Goal: Task Accomplishment & Management: Complete application form

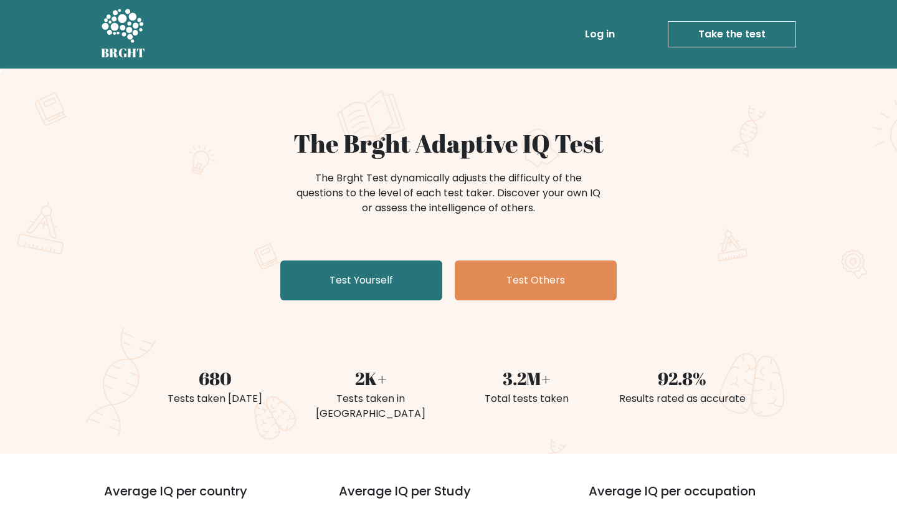
click at [607, 30] on link "Log in" at bounding box center [600, 34] width 40 height 25
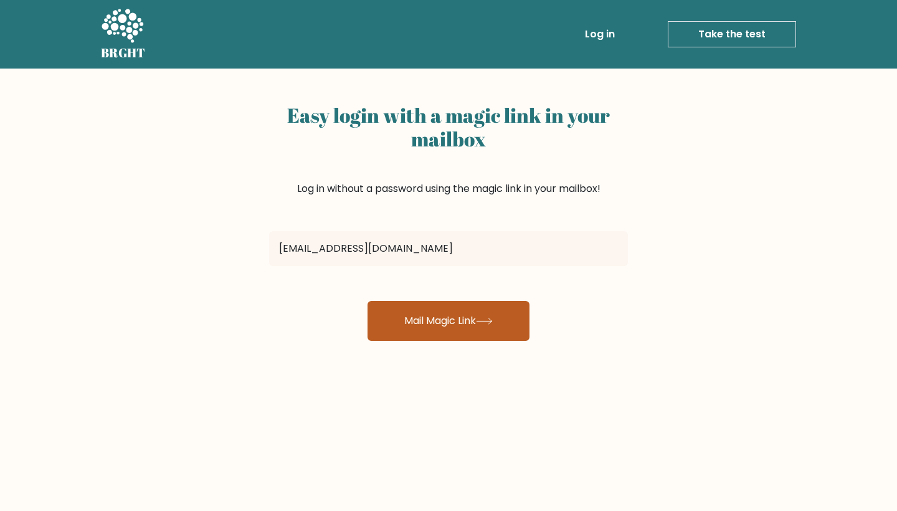
type input "[EMAIL_ADDRESS][DOMAIN_NAME]"
click at [446, 317] on button "Mail Magic Link" at bounding box center [448, 321] width 162 height 40
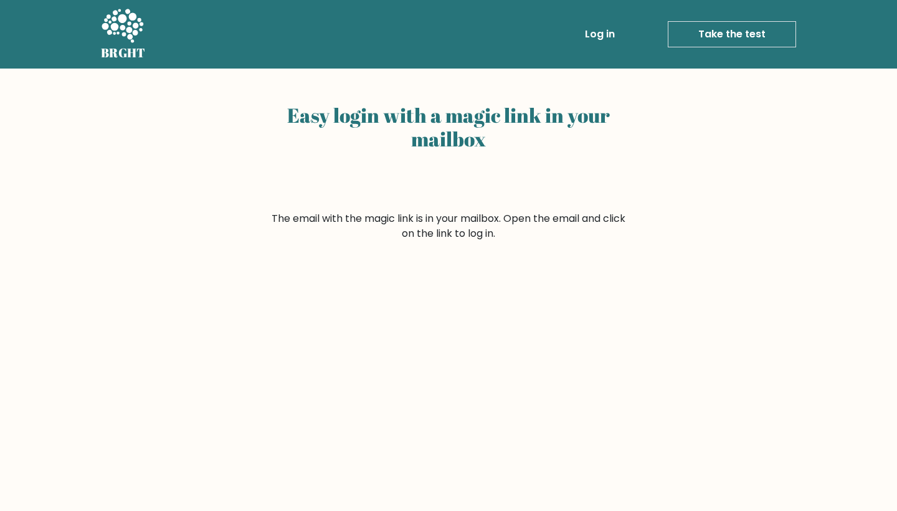
click at [706, 28] on link "Take the test" at bounding box center [732, 34] width 128 height 26
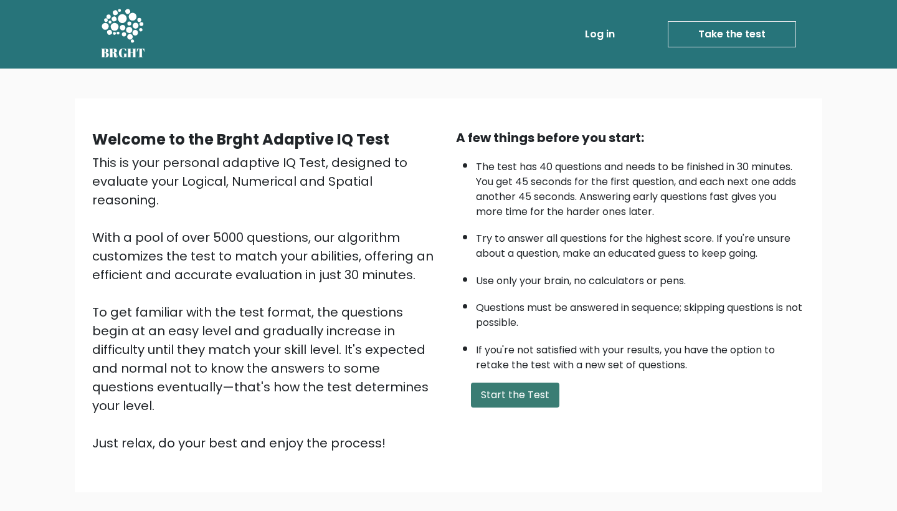
click at [489, 407] on button "Start the Test" at bounding box center [515, 394] width 88 height 25
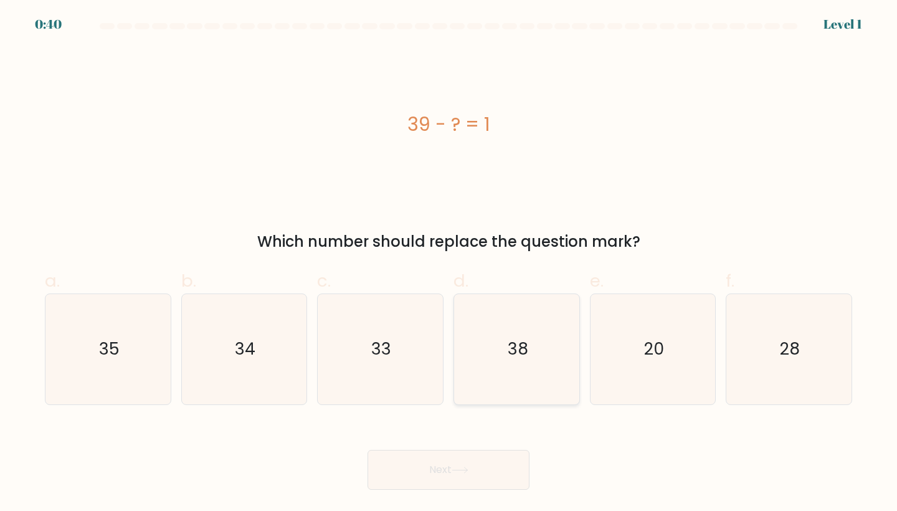
click at [547, 336] on icon "38" at bounding box center [516, 349] width 110 height 110
click at [449, 263] on input "d. 38" at bounding box center [448, 259] width 1 height 8
radio input "true"
click at [479, 471] on button "Next" at bounding box center [448, 470] width 162 height 40
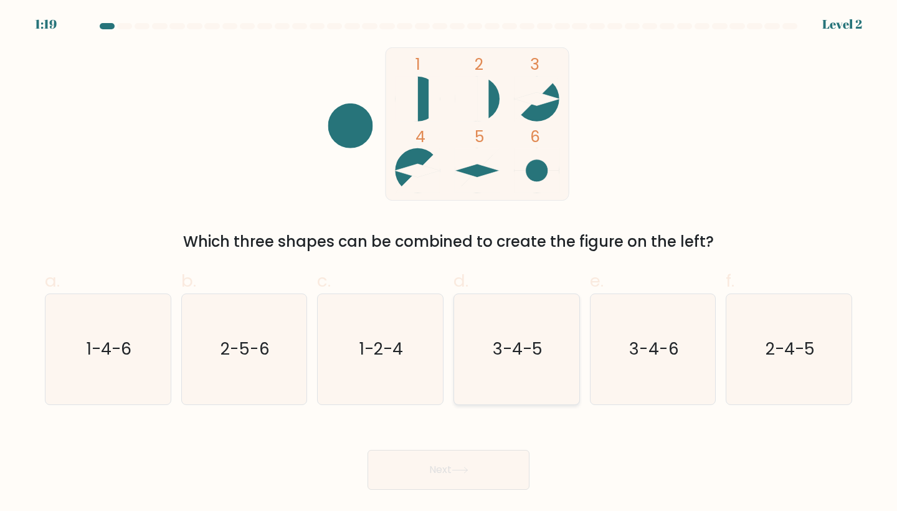
click at [486, 341] on icon "3-4-5" at bounding box center [516, 349] width 110 height 110
click at [449, 263] on input "d. 3-4-5" at bounding box center [448, 259] width 1 height 8
radio input "true"
click at [453, 479] on button "Next" at bounding box center [448, 470] width 162 height 40
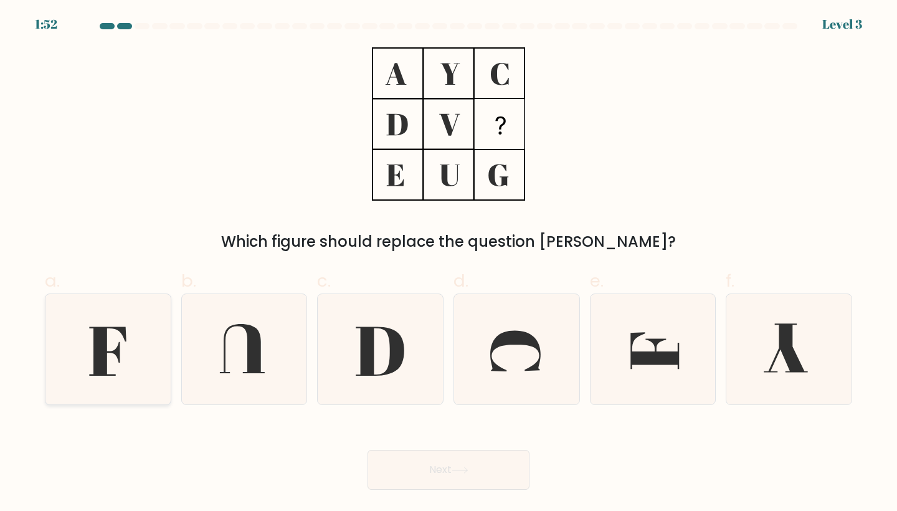
click at [136, 375] on icon at bounding box center [108, 349] width 110 height 110
click at [448, 263] on input "a." at bounding box center [448, 259] width 1 height 8
radio input "true"
click at [394, 451] on button "Next" at bounding box center [448, 470] width 162 height 40
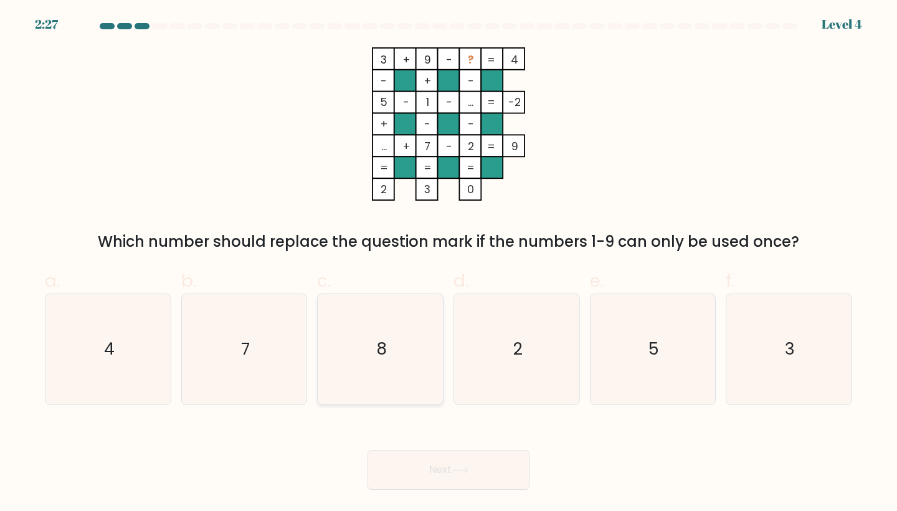
click at [422, 387] on icon "8" at bounding box center [380, 349] width 110 height 110
click at [448, 263] on input "c. 8" at bounding box center [448, 259] width 1 height 8
radio input "true"
click at [451, 463] on button "Next" at bounding box center [448, 470] width 162 height 40
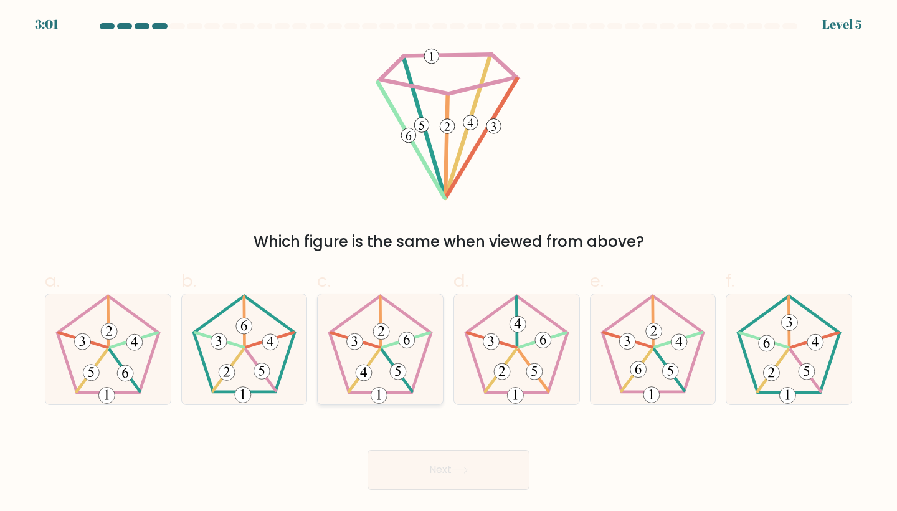
click at [356, 355] on icon at bounding box center [380, 349] width 110 height 110
click at [448, 263] on input "c." at bounding box center [448, 259] width 1 height 8
radio input "true"
click at [408, 460] on button "Next" at bounding box center [448, 470] width 162 height 40
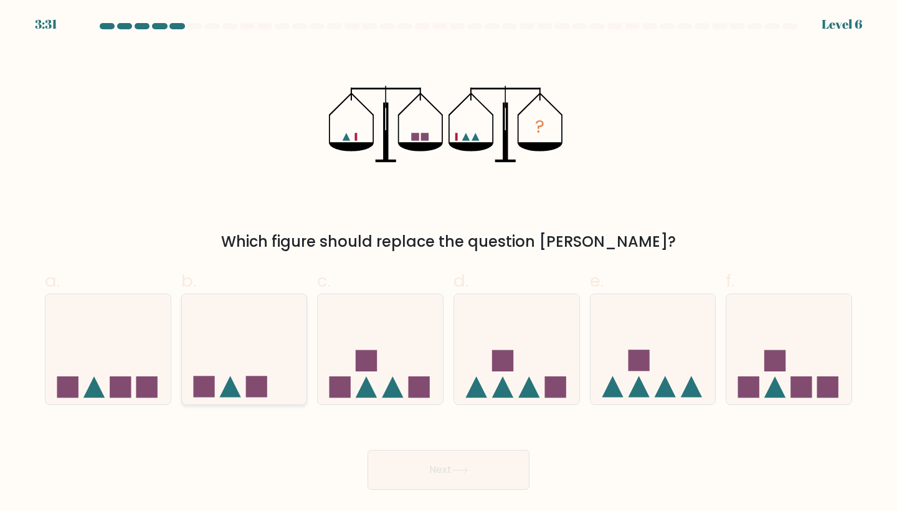
click at [239, 352] on icon at bounding box center [244, 348] width 125 height 103
click at [448, 263] on input "b." at bounding box center [448, 259] width 1 height 8
radio input "true"
click at [389, 473] on button "Next" at bounding box center [448, 470] width 162 height 40
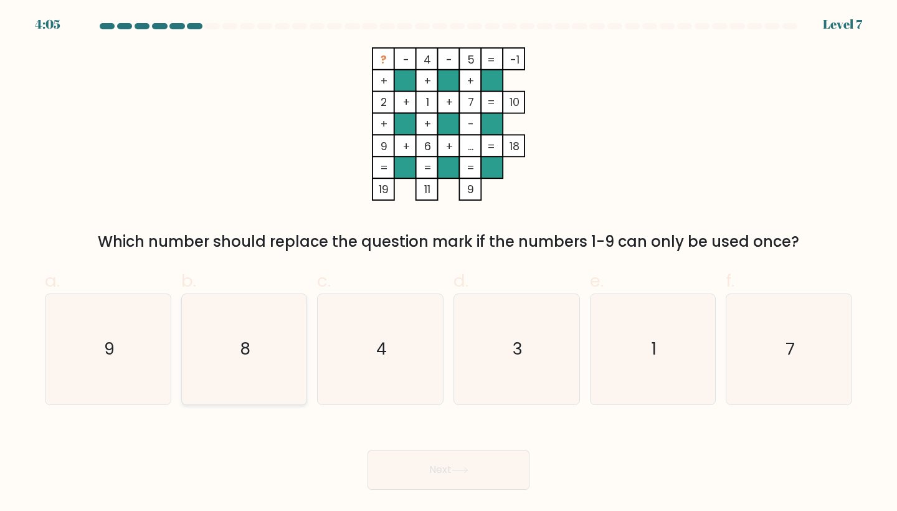
click at [288, 347] on icon "8" at bounding box center [244, 349] width 110 height 110
click at [448, 263] on input "b. 8" at bounding box center [448, 259] width 1 height 8
radio input "true"
click at [392, 461] on button "Next" at bounding box center [448, 470] width 162 height 40
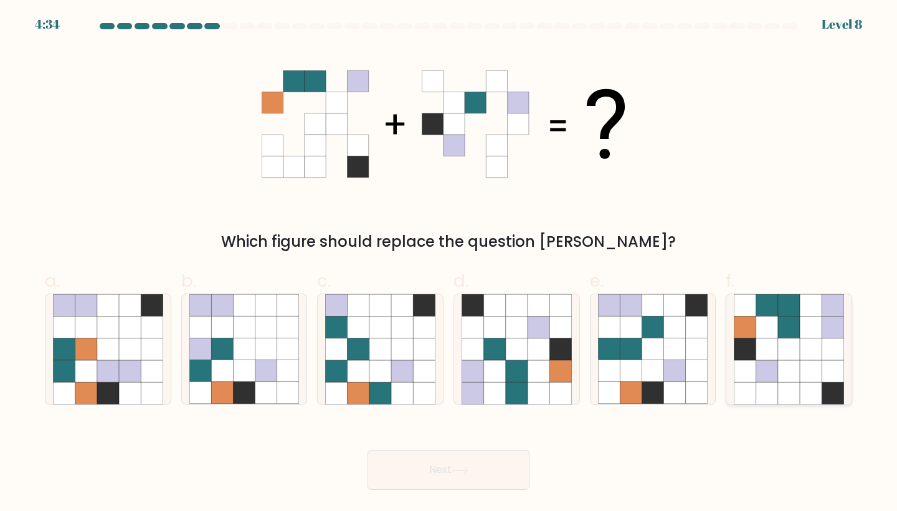
click at [775, 355] on icon at bounding box center [767, 349] width 22 height 22
click at [449, 263] on input "f." at bounding box center [448, 259] width 1 height 8
radio input "true"
click at [506, 463] on button "Next" at bounding box center [448, 470] width 162 height 40
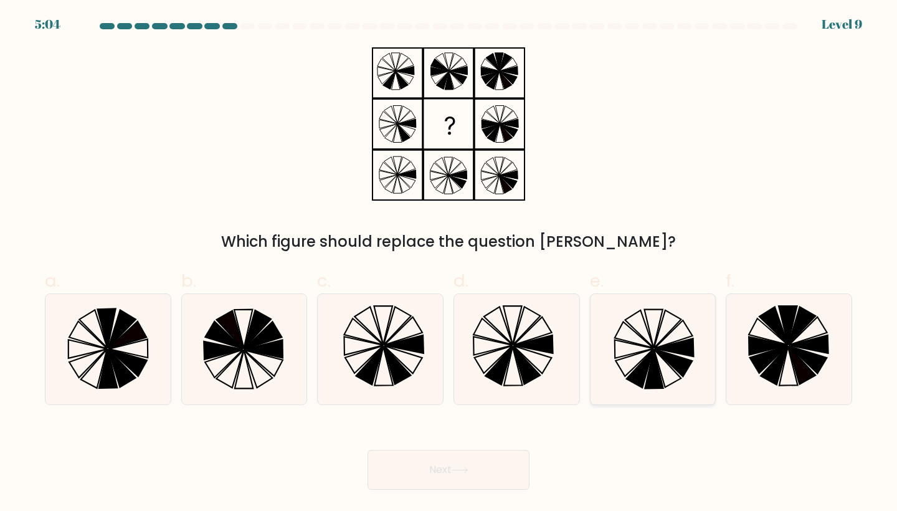
click at [625, 328] on icon at bounding box center [653, 349] width 110 height 110
click at [449, 263] on input "e." at bounding box center [448, 259] width 1 height 8
radio input "true"
click at [496, 465] on button "Next" at bounding box center [448, 470] width 162 height 40
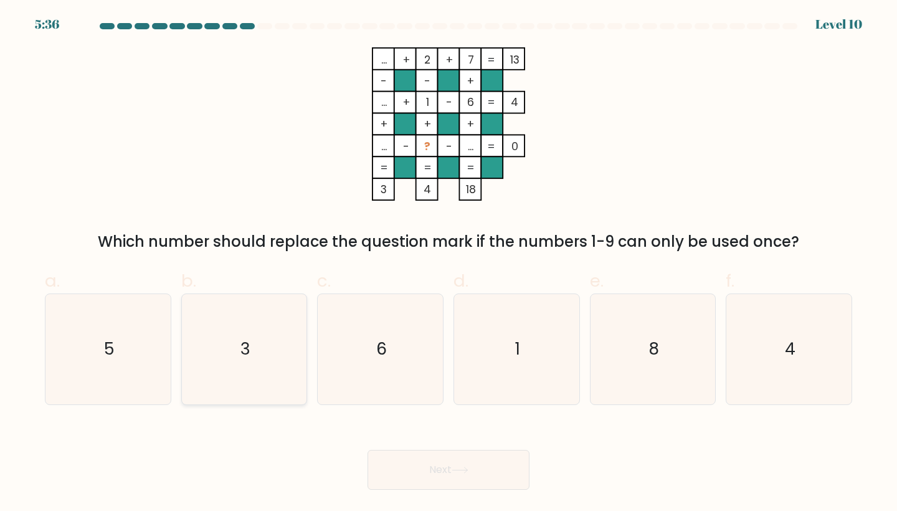
click at [263, 325] on icon "3" at bounding box center [244, 349] width 110 height 110
click at [448, 263] on input "b. 3" at bounding box center [448, 259] width 1 height 8
radio input "true"
click at [427, 476] on button "Next" at bounding box center [448, 470] width 162 height 40
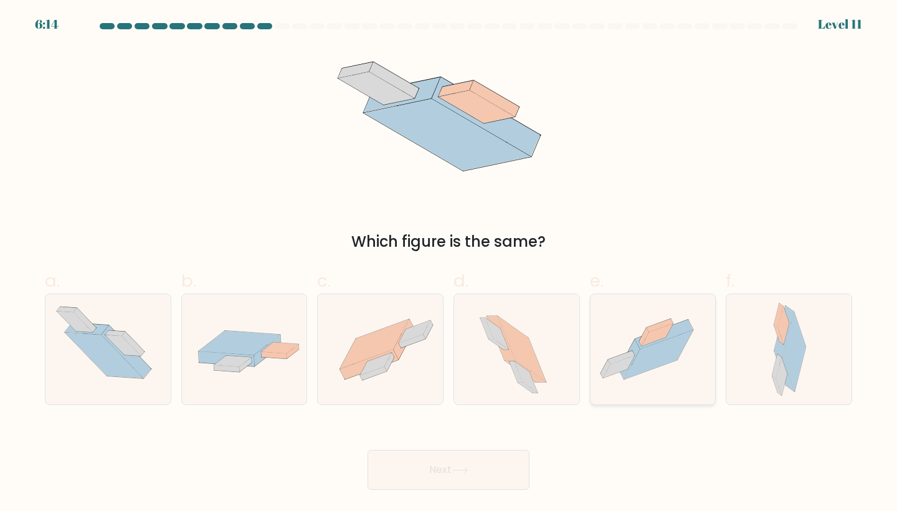
click at [634, 324] on icon at bounding box center [652, 349] width 125 height 93
click at [449, 263] on input "e." at bounding box center [448, 259] width 1 height 8
radio input "true"
click at [500, 463] on button "Next" at bounding box center [448, 470] width 162 height 40
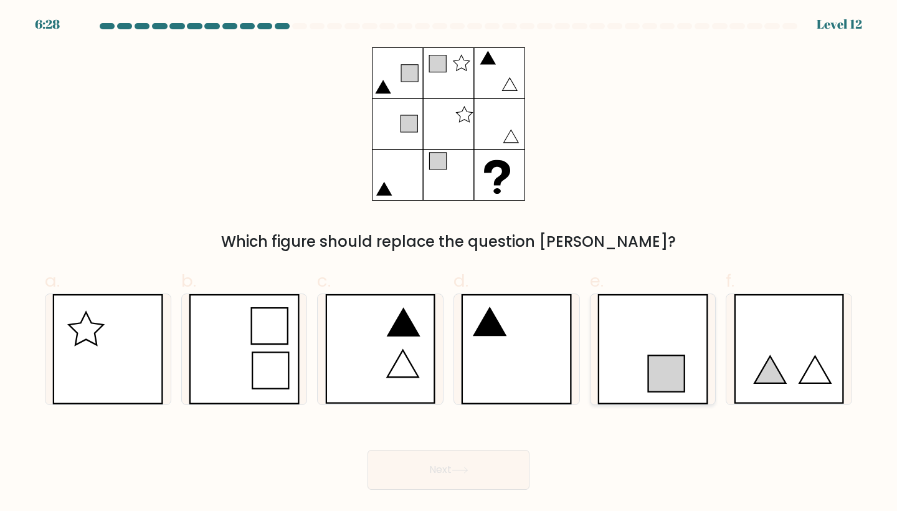
click at [653, 333] on icon at bounding box center [652, 349] width 111 height 110
click at [449, 263] on input "e." at bounding box center [448, 259] width 1 height 8
radio input "true"
click at [536, 361] on icon at bounding box center [516, 349] width 111 height 110
click at [449, 263] on input "d." at bounding box center [448, 259] width 1 height 8
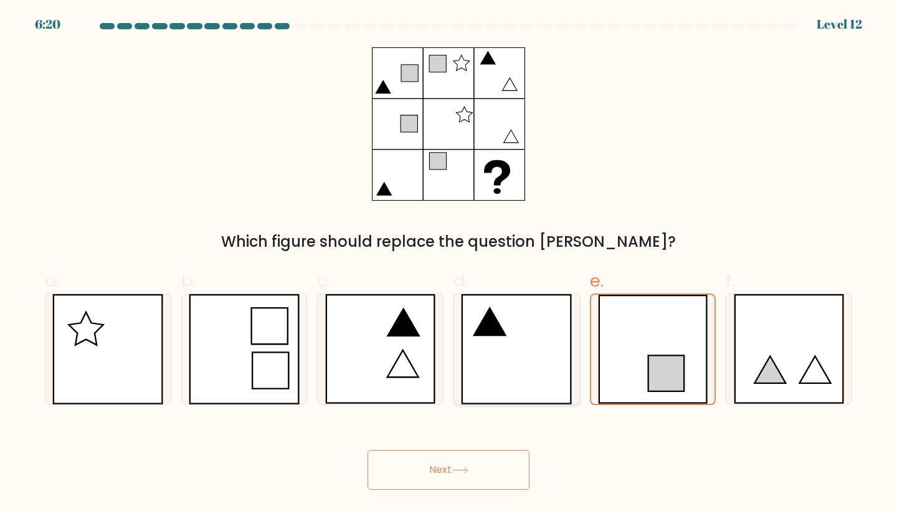
radio input "true"
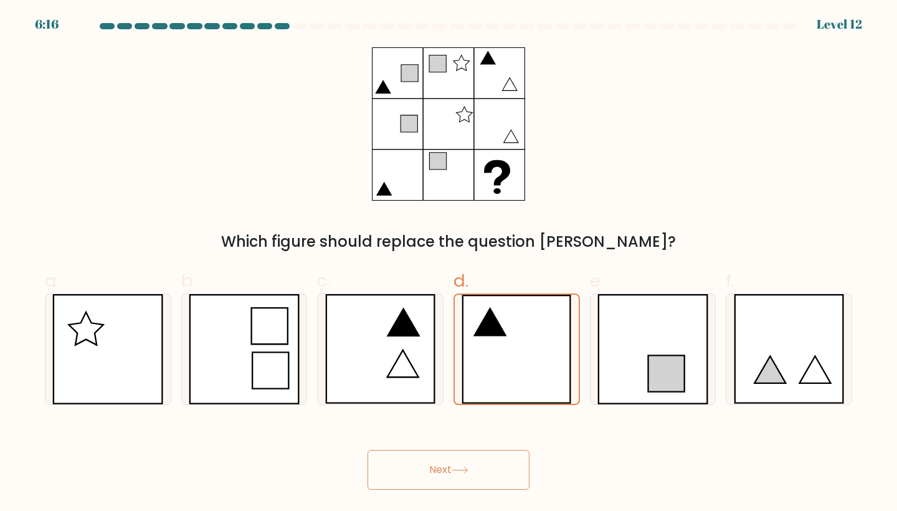
click at [462, 459] on button "Next" at bounding box center [448, 470] width 162 height 40
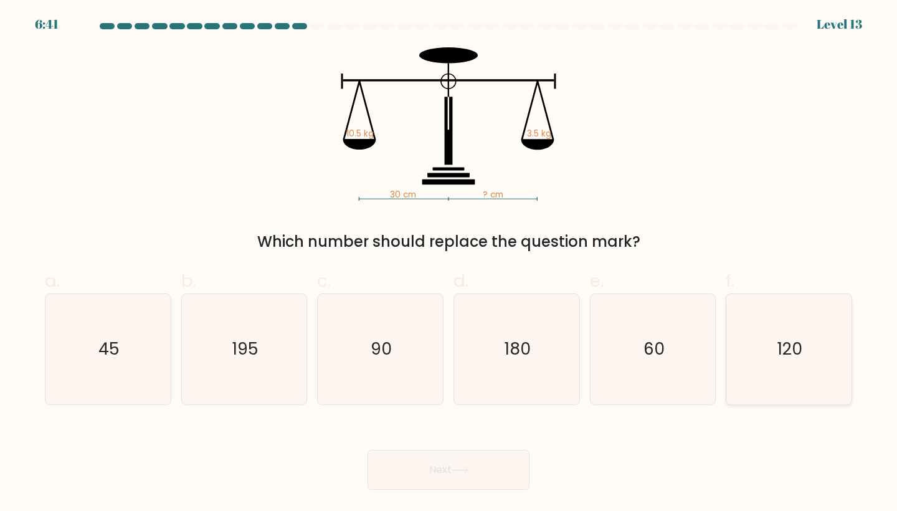
click at [762, 347] on icon "120" at bounding box center [789, 349] width 110 height 110
click at [449, 263] on input "f. 120" at bounding box center [448, 259] width 1 height 8
radio input "true"
click at [375, 362] on icon "90" at bounding box center [380, 349] width 110 height 110
click at [448, 263] on input "c. 90" at bounding box center [448, 259] width 1 height 8
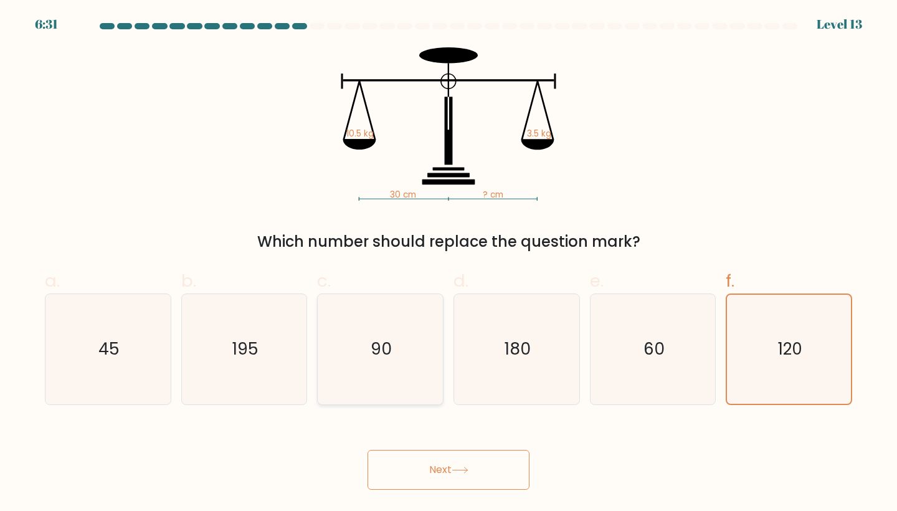
radio input "true"
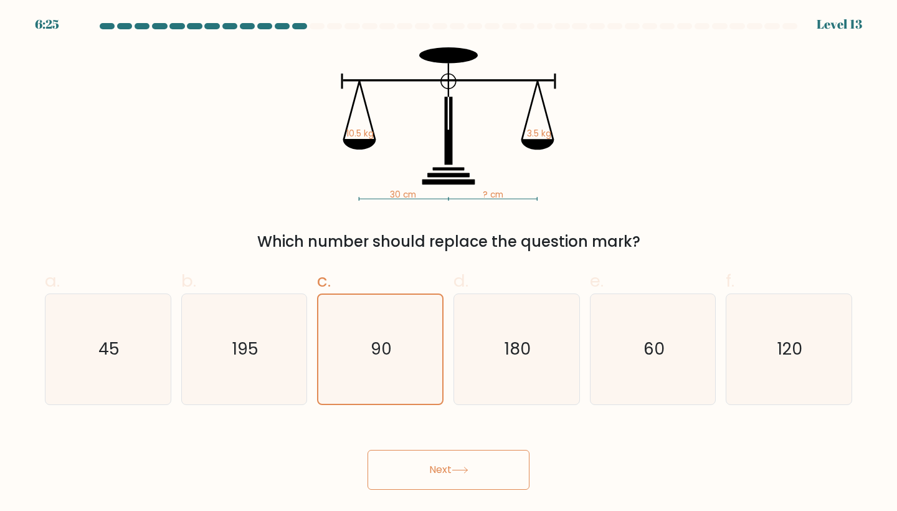
click at [398, 473] on button "Next" at bounding box center [448, 470] width 162 height 40
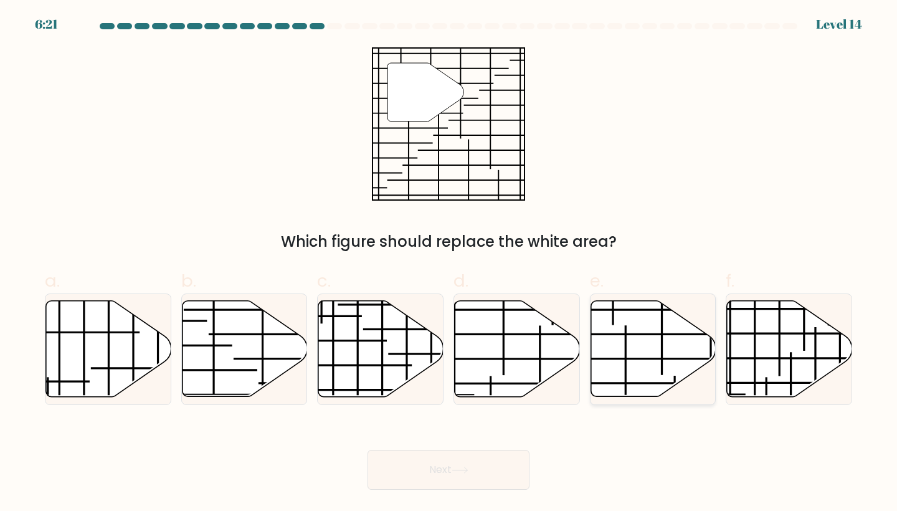
click at [651, 364] on icon at bounding box center [652, 349] width 125 height 96
click at [449, 263] on input "e." at bounding box center [448, 259] width 1 height 8
radio input "true"
click at [513, 468] on button "Next" at bounding box center [448, 470] width 162 height 40
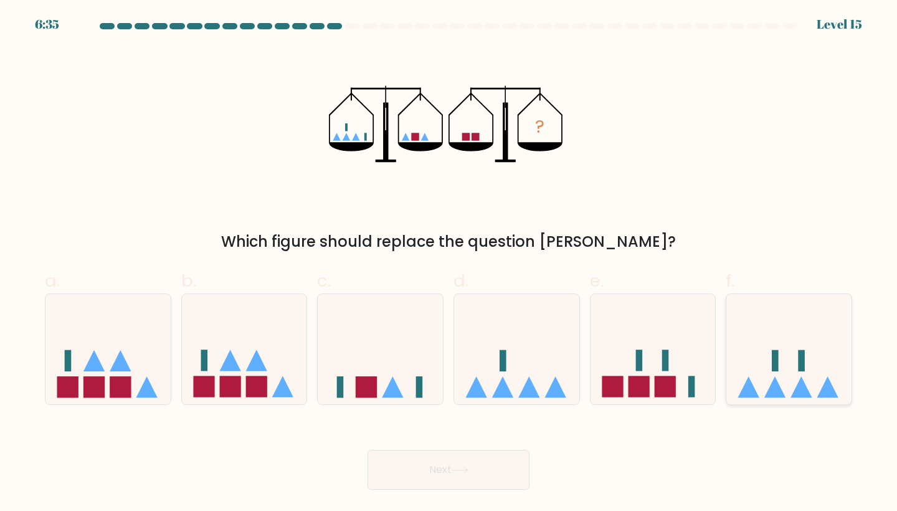
click at [767, 380] on icon at bounding box center [788, 348] width 125 height 103
click at [449, 263] on input "f." at bounding box center [448, 259] width 1 height 8
radio input "true"
click at [407, 329] on icon at bounding box center [380, 348] width 125 height 103
click at [448, 263] on input "c." at bounding box center [448, 259] width 1 height 8
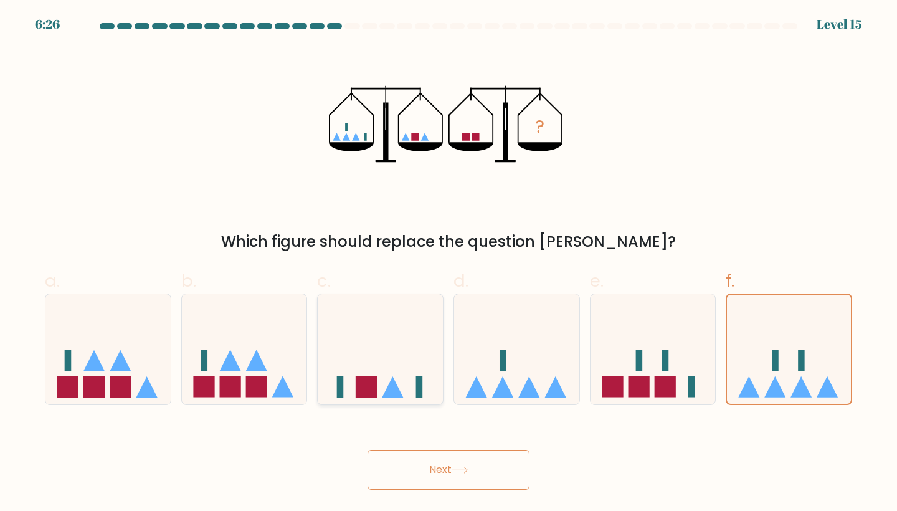
radio input "true"
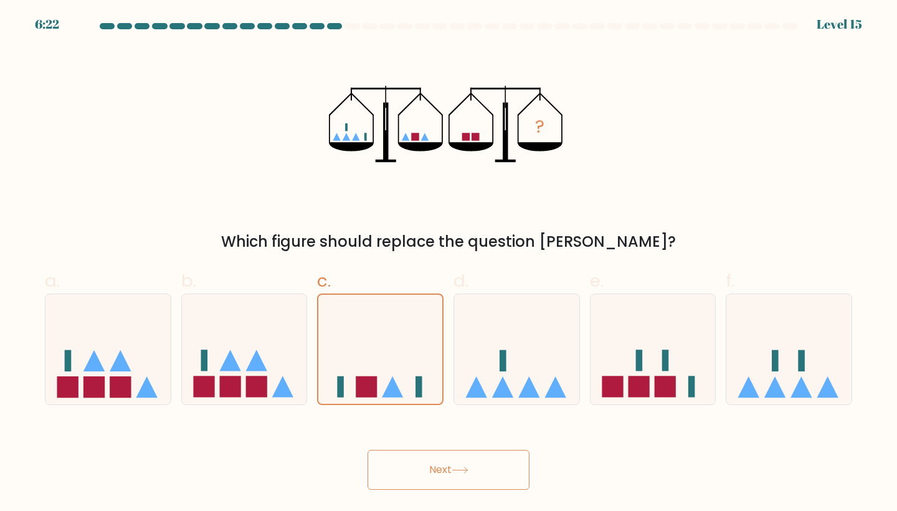
click at [412, 460] on button "Next" at bounding box center [448, 470] width 162 height 40
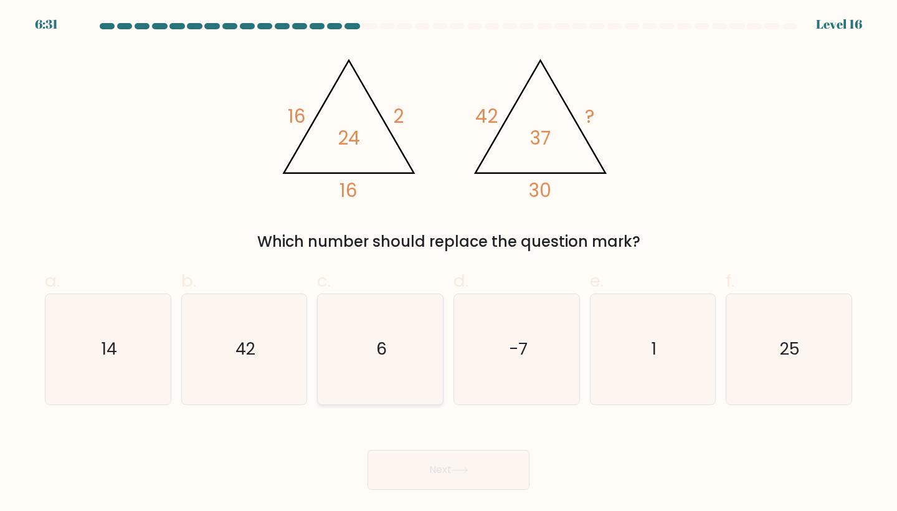
click at [394, 338] on icon "6" at bounding box center [380, 349] width 110 height 110
click at [448, 263] on input "c. 6" at bounding box center [448, 259] width 1 height 8
radio input "true"
click at [411, 468] on button "Next" at bounding box center [448, 470] width 162 height 40
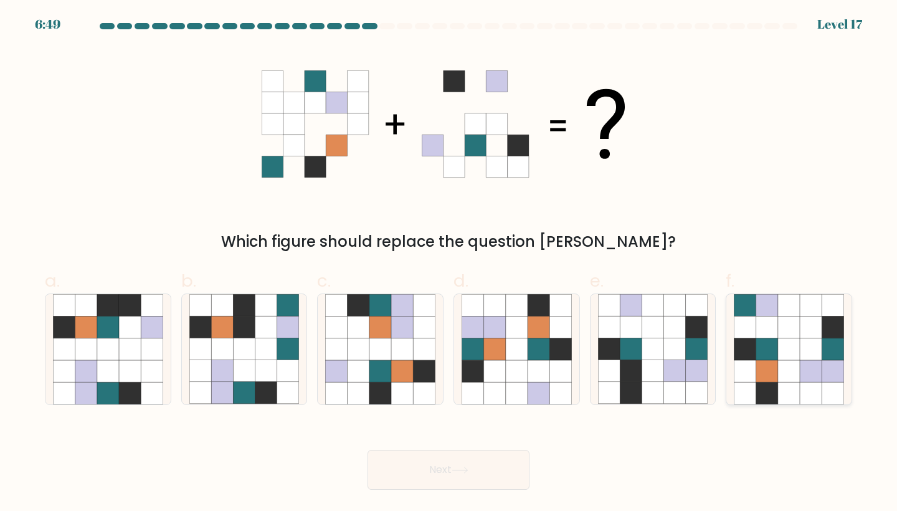
click at [786, 348] on icon at bounding box center [789, 349] width 22 height 22
click at [449, 263] on input "f." at bounding box center [448, 259] width 1 height 8
radio input "true"
click at [478, 473] on button "Next" at bounding box center [448, 470] width 162 height 40
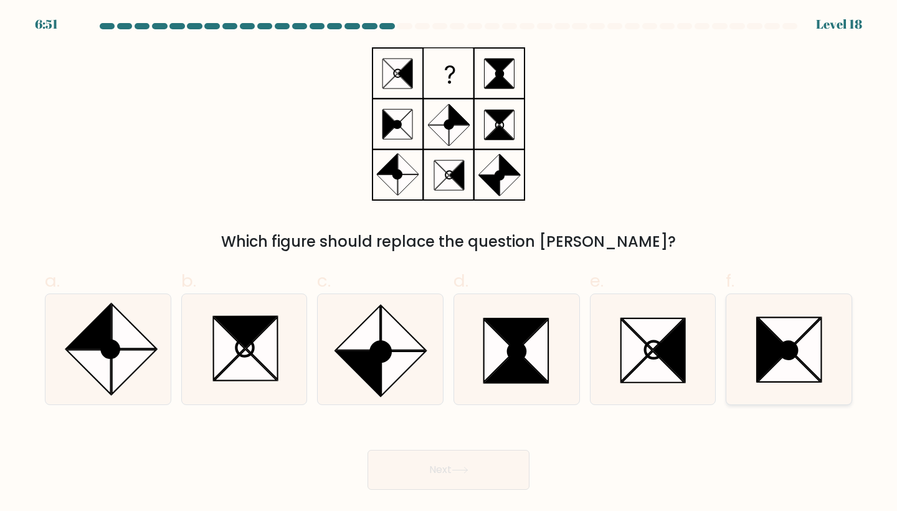
click at [767, 346] on icon at bounding box center [772, 349] width 31 height 62
click at [449, 263] on input "f." at bounding box center [448, 259] width 1 height 8
radio input "true"
click at [433, 473] on button "Next" at bounding box center [448, 470] width 162 height 40
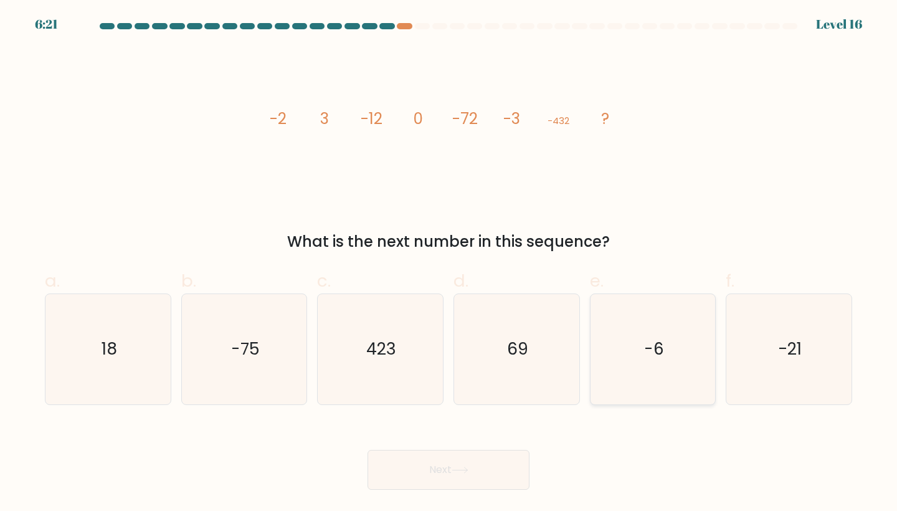
click at [627, 351] on icon "-6" at bounding box center [653, 349] width 110 height 110
click at [449, 263] on input "e. -6" at bounding box center [448, 259] width 1 height 8
radio input "true"
click at [473, 464] on button "Next" at bounding box center [448, 470] width 162 height 40
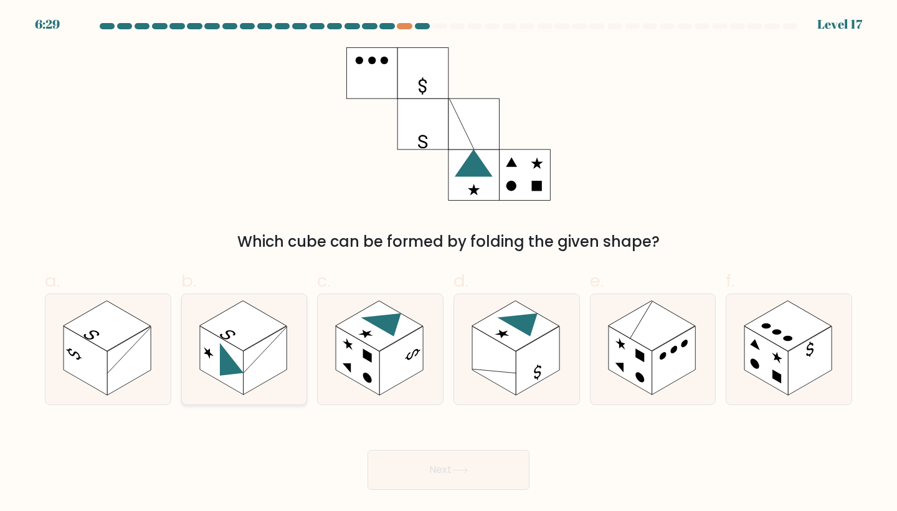
click at [268, 330] on rect at bounding box center [242, 326] width 87 height 50
click at [448, 263] on input "b." at bounding box center [448, 259] width 1 height 8
radio input "true"
click at [380, 460] on button "Next" at bounding box center [448, 470] width 162 height 40
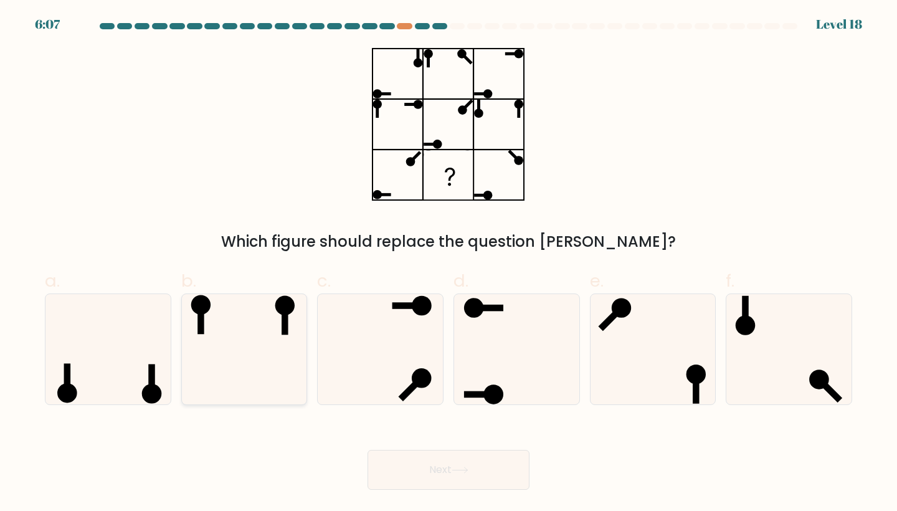
click at [258, 323] on icon at bounding box center [244, 349] width 110 height 110
click at [448, 263] on input "b." at bounding box center [448, 259] width 1 height 8
radio input "true"
click at [468, 465] on button "Next" at bounding box center [448, 470] width 162 height 40
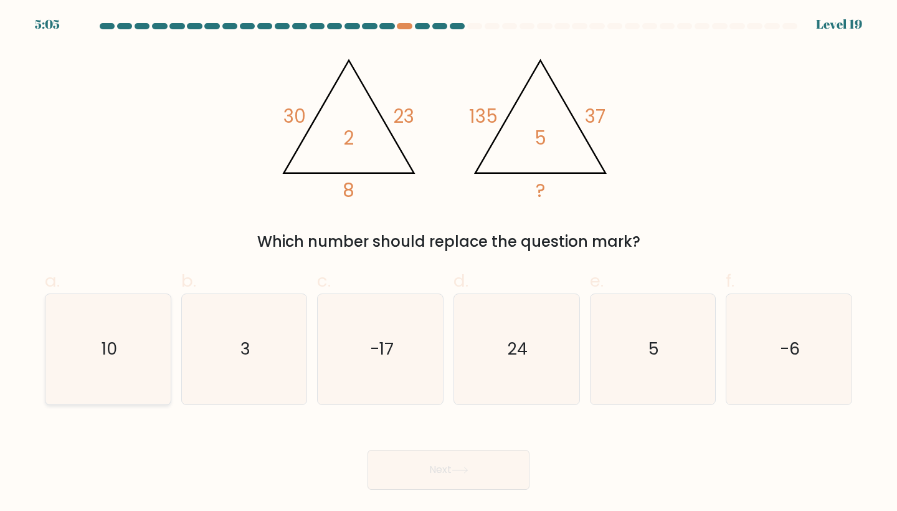
click at [131, 315] on icon "10" at bounding box center [108, 349] width 110 height 110
click at [448, 263] on input "a. 10" at bounding box center [448, 259] width 1 height 8
radio input "true"
click at [631, 297] on icon "5" at bounding box center [653, 349] width 110 height 110
click at [449, 263] on input "e. 5" at bounding box center [448, 259] width 1 height 8
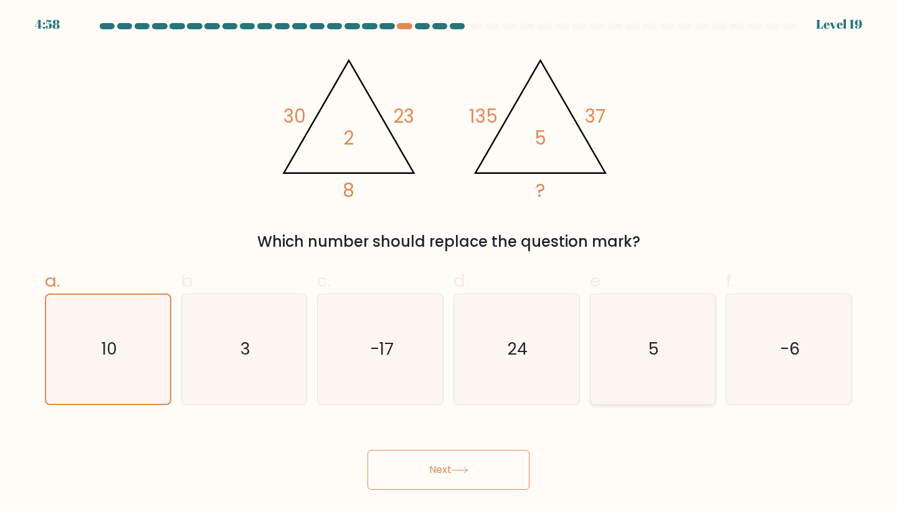
radio input "true"
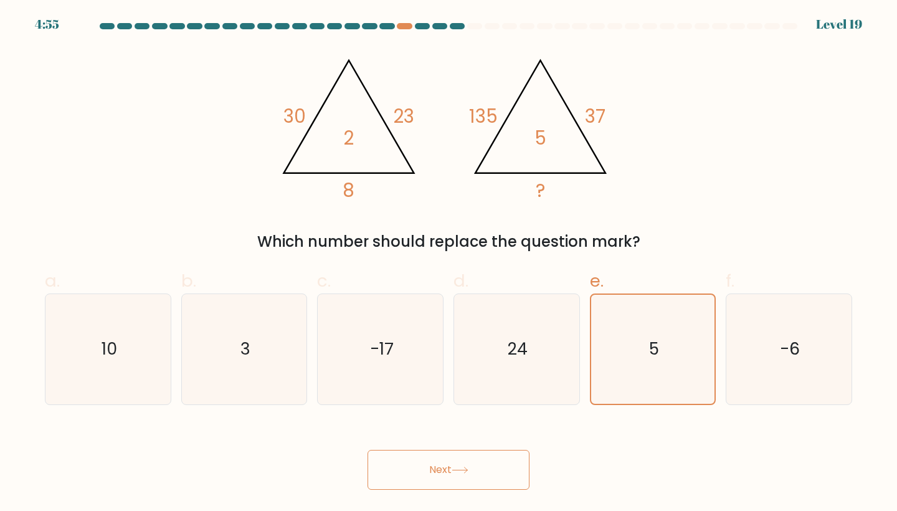
click at [455, 463] on button "Next" at bounding box center [448, 470] width 162 height 40
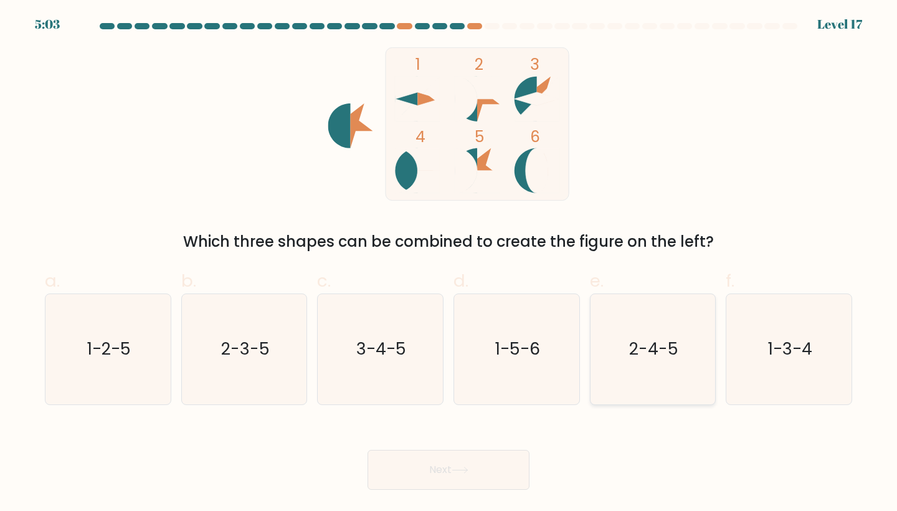
click at [645, 334] on icon "2-4-5" at bounding box center [653, 349] width 110 height 110
click at [449, 263] on input "e. 2-4-5" at bounding box center [448, 259] width 1 height 8
radio input "true"
click at [460, 477] on button "Next" at bounding box center [448, 470] width 162 height 40
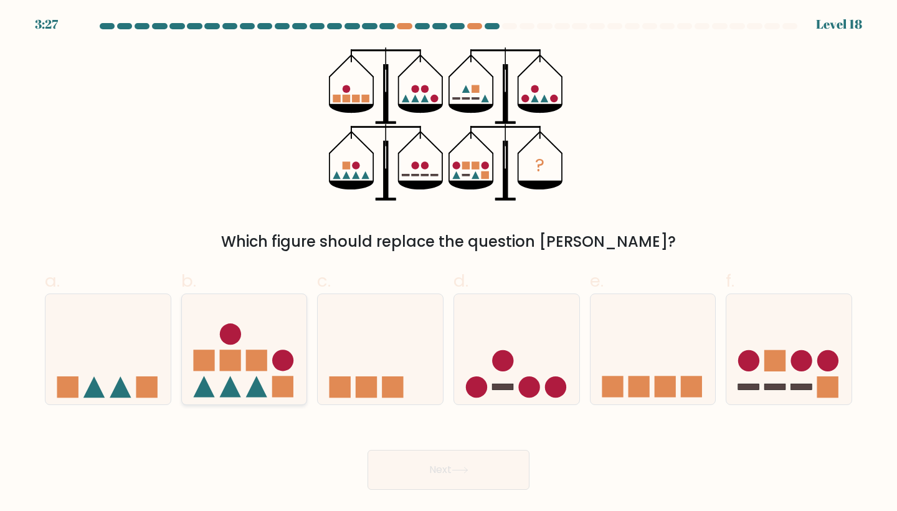
click at [271, 366] on icon at bounding box center [244, 348] width 125 height 103
click at [448, 263] on input "b." at bounding box center [448, 259] width 1 height 8
radio input "true"
click at [753, 381] on icon at bounding box center [788, 348] width 125 height 103
click at [449, 263] on input "f." at bounding box center [448, 259] width 1 height 8
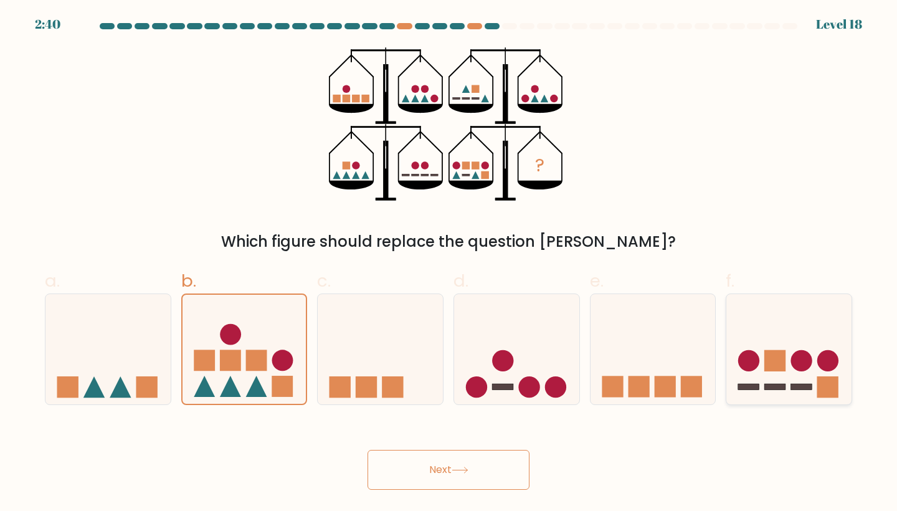
radio input "true"
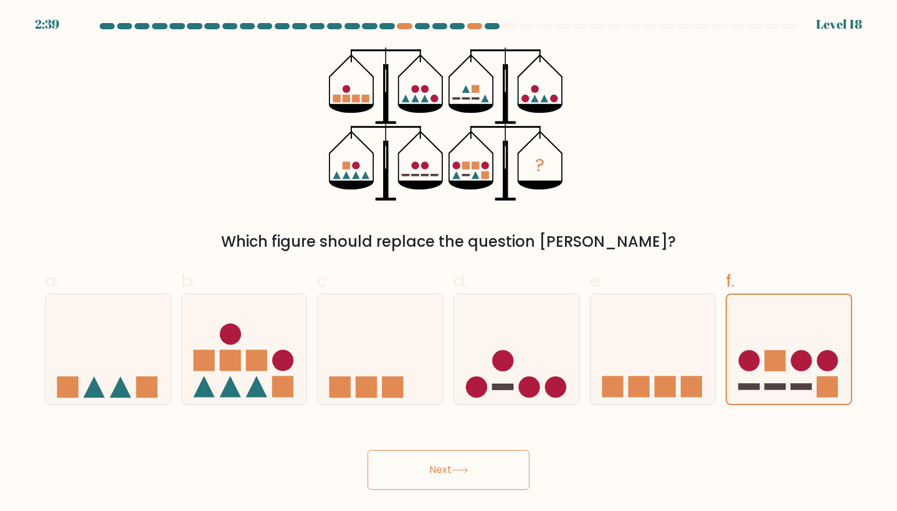
click at [507, 468] on button "Next" at bounding box center [448, 470] width 162 height 40
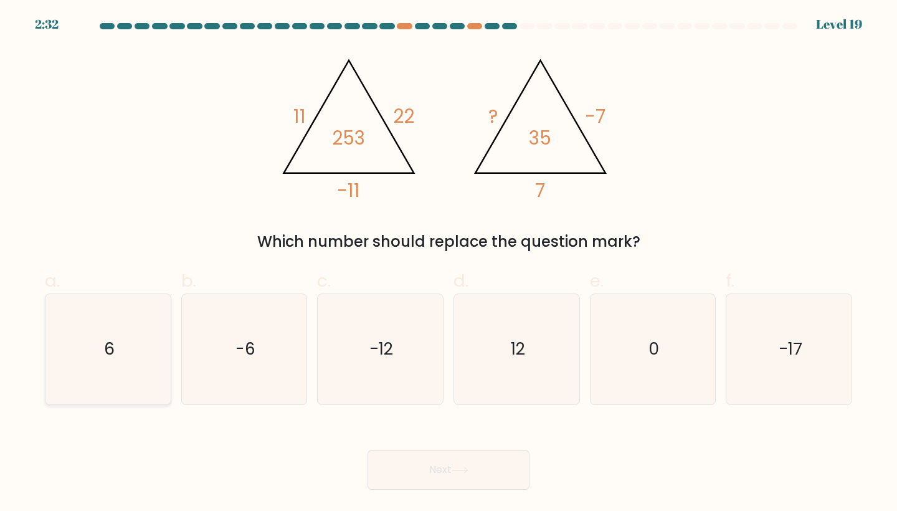
click at [98, 320] on icon "6" at bounding box center [108, 349] width 110 height 110
click at [448, 263] on input "a. 6" at bounding box center [448, 259] width 1 height 8
radio input "true"
click at [457, 470] on icon at bounding box center [459, 469] width 17 height 7
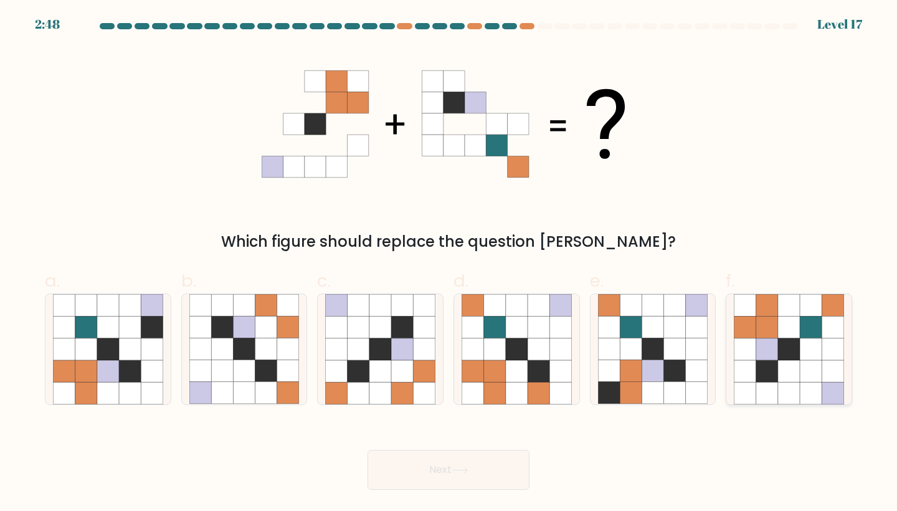
click at [816, 383] on icon at bounding box center [811, 393] width 22 height 22
click at [449, 263] on input "f." at bounding box center [448, 259] width 1 height 8
radio input "true"
click at [493, 461] on button "Next" at bounding box center [448, 470] width 162 height 40
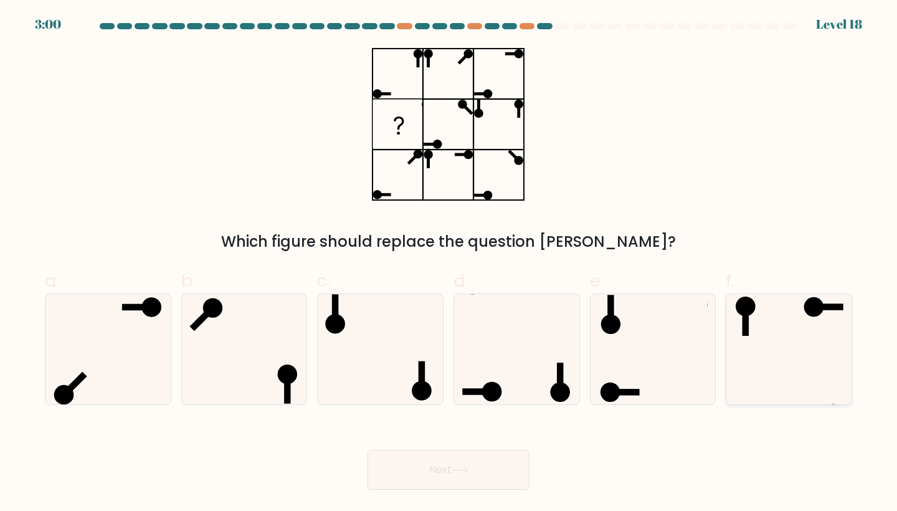
click at [765, 309] on icon at bounding box center [789, 349] width 110 height 110
click at [449, 263] on input "f." at bounding box center [448, 259] width 1 height 8
radio input "true"
click at [488, 465] on button "Next" at bounding box center [448, 470] width 162 height 40
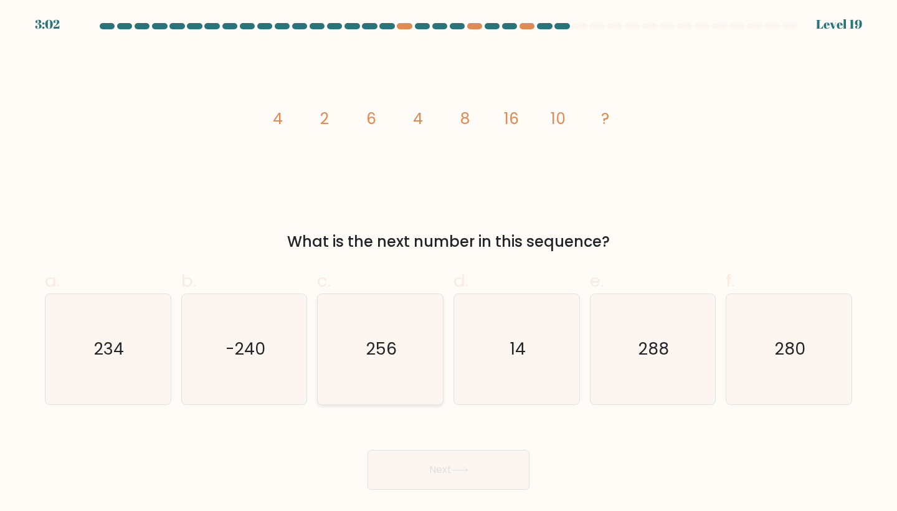
click at [397, 356] on icon "256" at bounding box center [380, 349] width 110 height 110
click at [448, 263] on input "c. 256" at bounding box center [448, 259] width 1 height 8
radio input "true"
click at [435, 477] on button "Next" at bounding box center [448, 470] width 162 height 40
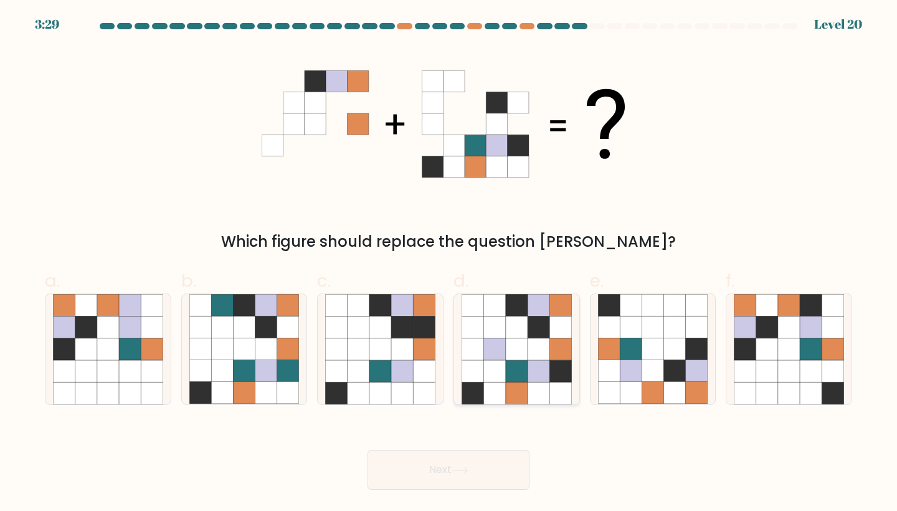
click at [494, 369] on icon at bounding box center [495, 371] width 22 height 22
click at [449, 263] on input "d." at bounding box center [448, 259] width 1 height 8
radio input "true"
click at [661, 346] on icon at bounding box center [652, 349] width 22 height 22
click at [449, 263] on input "e." at bounding box center [448, 259] width 1 height 8
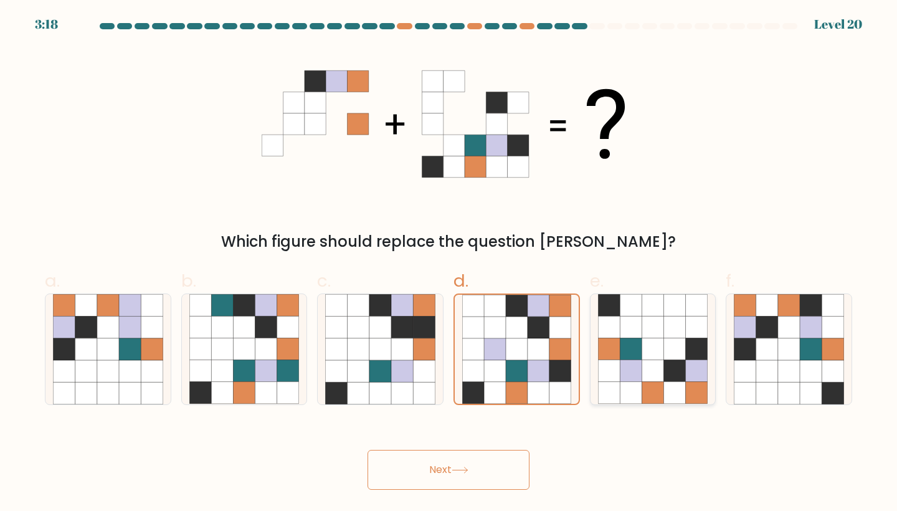
radio input "true"
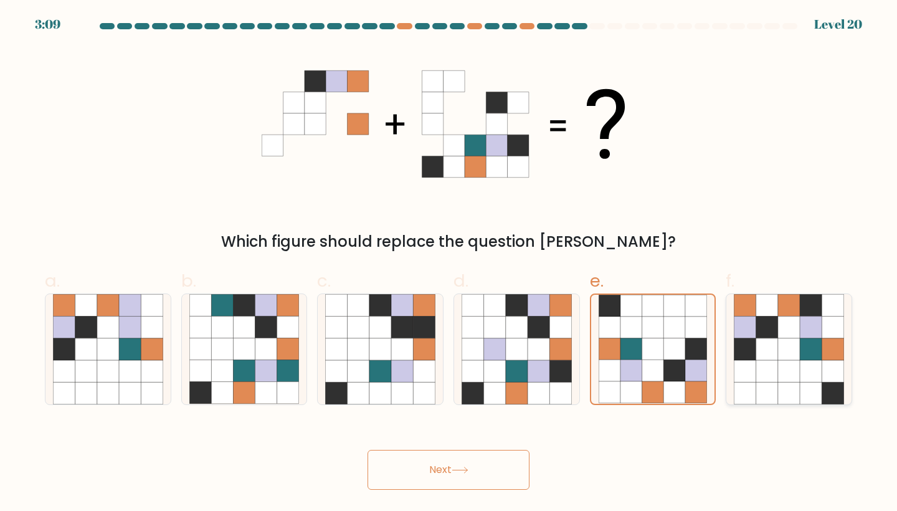
click at [788, 313] on icon at bounding box center [789, 306] width 22 height 22
click at [449, 263] on input "f." at bounding box center [448, 259] width 1 height 8
radio input "true"
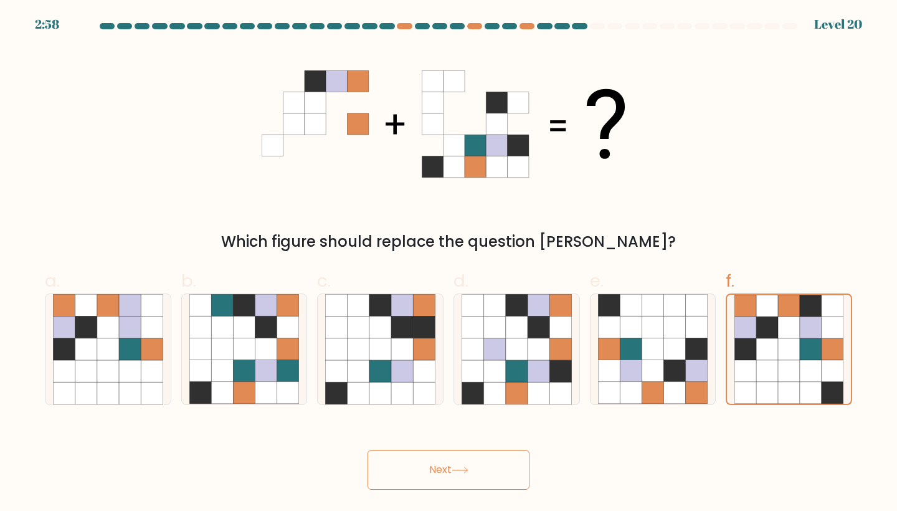
click at [473, 469] on button "Next" at bounding box center [448, 470] width 162 height 40
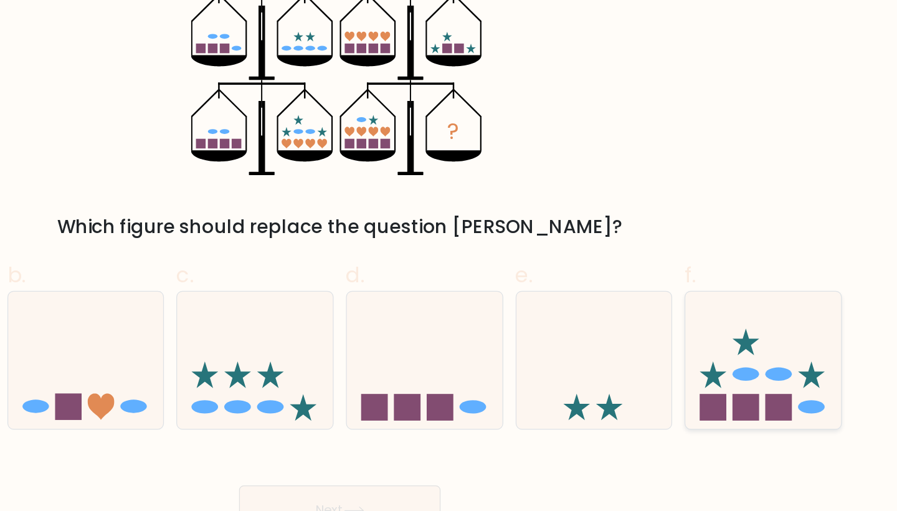
click at [790, 376] on rect at bounding box center [800, 386] width 21 height 21
click at [449, 263] on input "f." at bounding box center [448, 259] width 1 height 8
radio input "true"
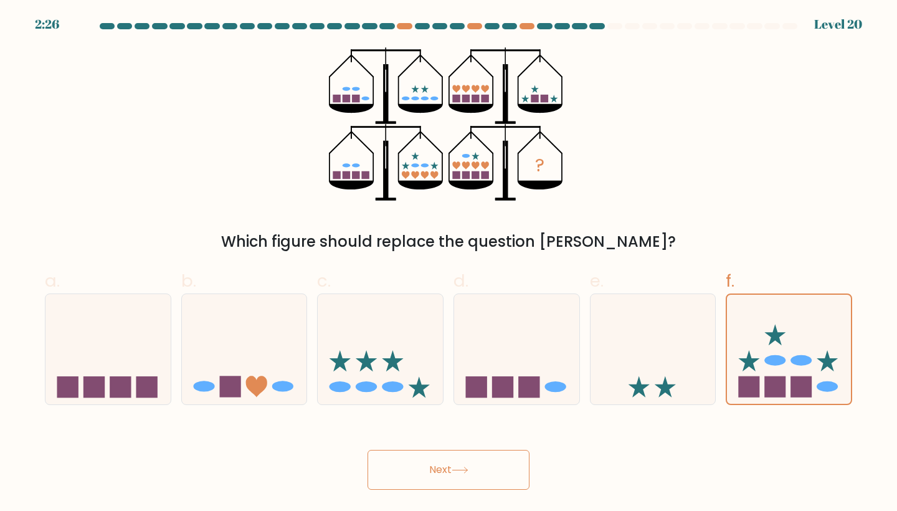
click at [474, 474] on button "Next" at bounding box center [448, 470] width 162 height 40
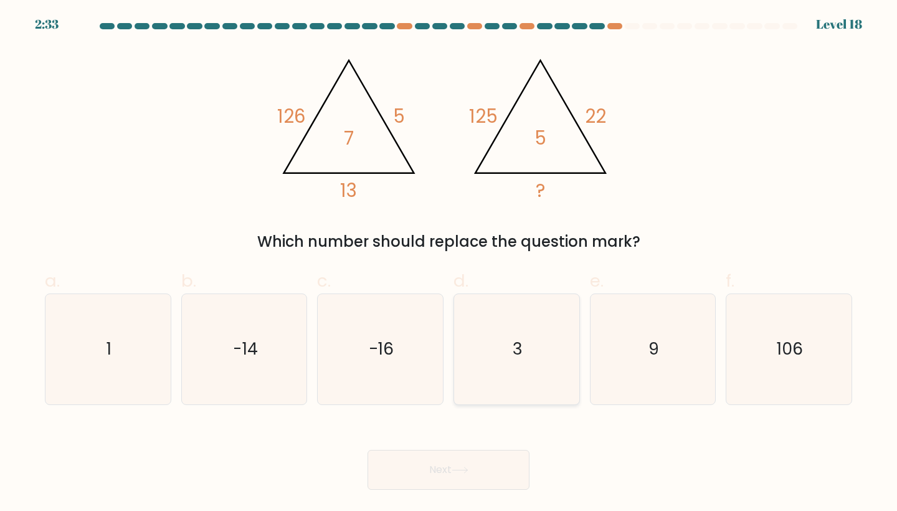
click at [532, 349] on icon "3" at bounding box center [516, 349] width 110 height 110
click at [449, 263] on input "d. 3" at bounding box center [448, 259] width 1 height 8
radio input "true"
click at [491, 474] on button "Next" at bounding box center [448, 470] width 162 height 40
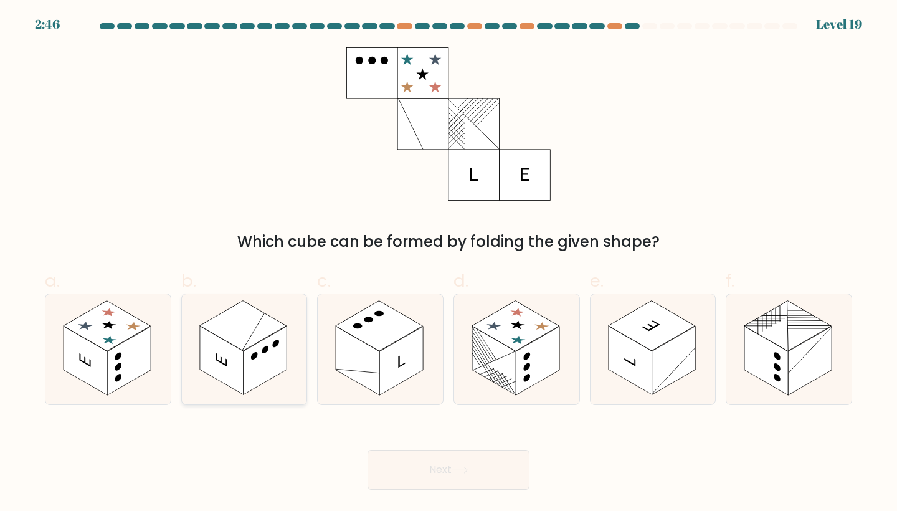
click at [237, 370] on rect at bounding box center [222, 360] width 44 height 68
click at [448, 263] on input "b." at bounding box center [448, 259] width 1 height 8
radio input "true"
click at [123, 355] on rect at bounding box center [129, 360] width 44 height 68
click at [448, 263] on input "a." at bounding box center [448, 259] width 1 height 8
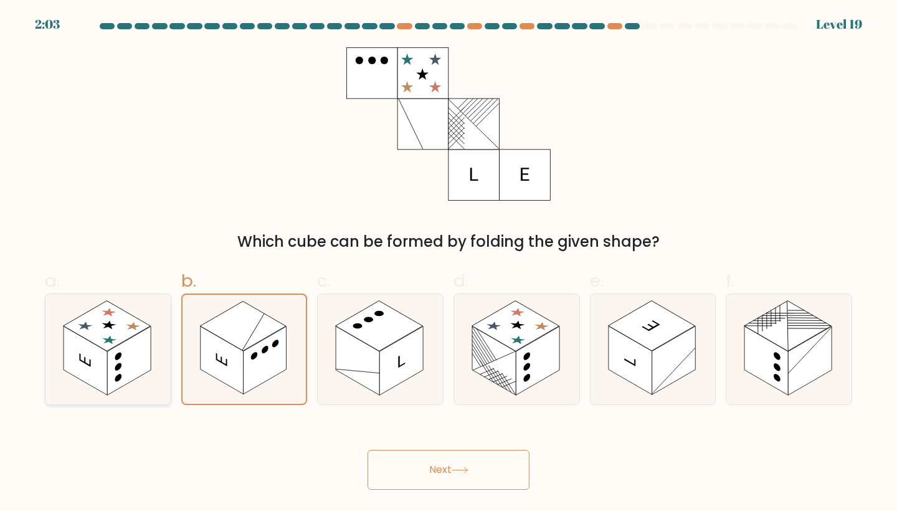
radio input "true"
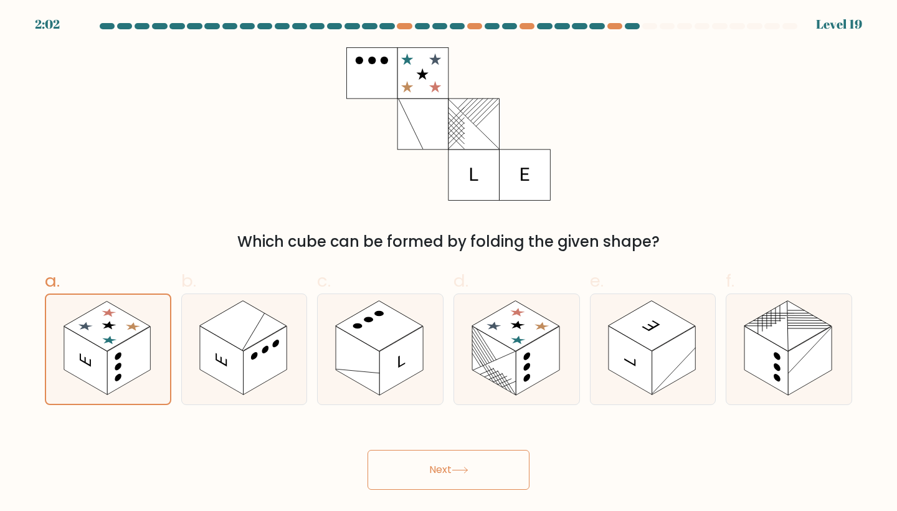
click at [435, 463] on button "Next" at bounding box center [448, 470] width 162 height 40
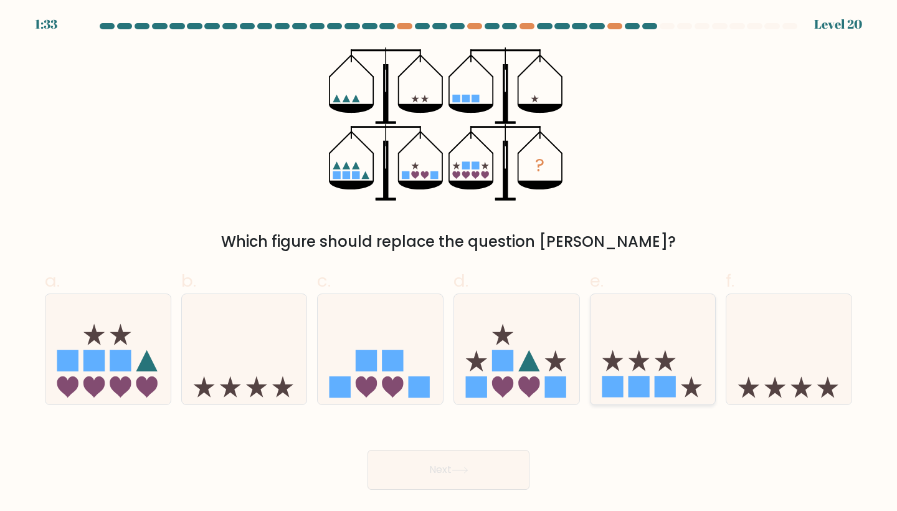
click at [690, 366] on icon at bounding box center [652, 348] width 125 height 103
click at [449, 263] on input "e." at bounding box center [448, 259] width 1 height 8
radio input "true"
click at [503, 468] on button "Next" at bounding box center [448, 470] width 162 height 40
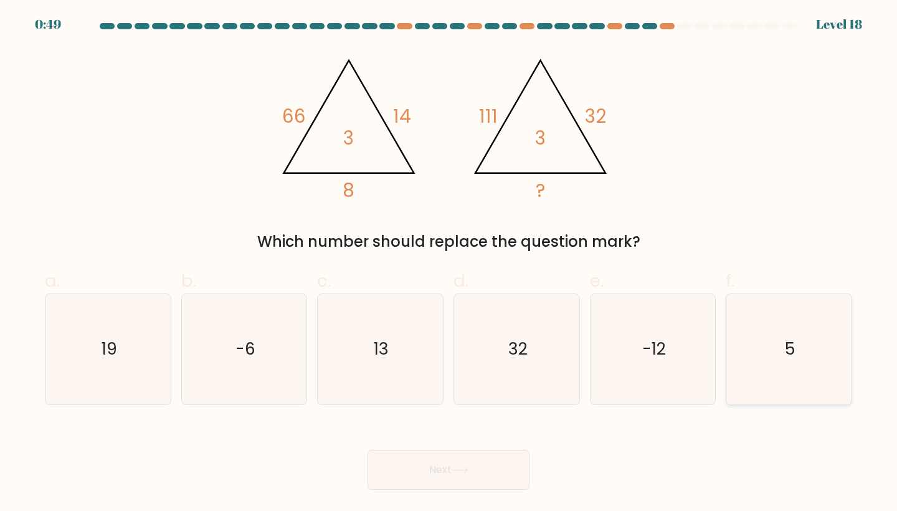
click at [828, 404] on div "5" at bounding box center [788, 348] width 126 height 111
click at [449, 263] on input "f. 5" at bounding box center [448, 259] width 1 height 8
radio input "true"
click at [482, 482] on button "Next" at bounding box center [448, 470] width 162 height 40
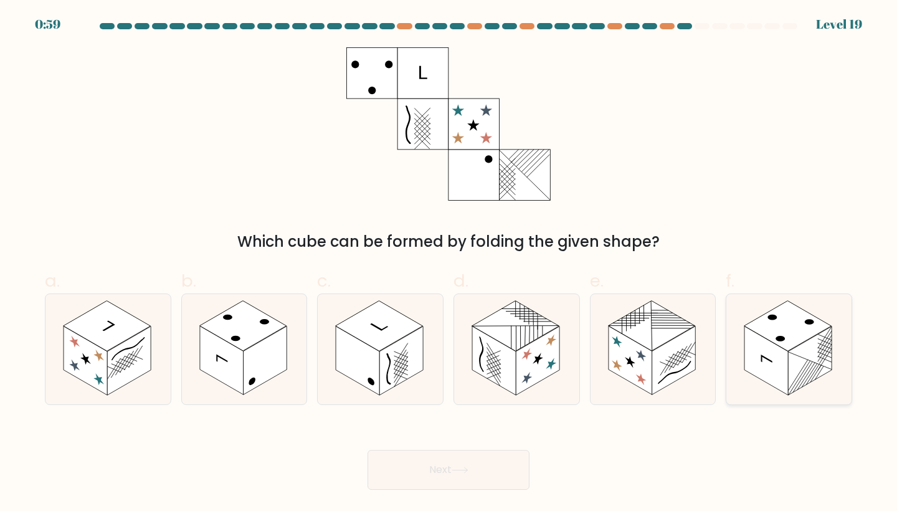
click at [781, 334] on rect at bounding box center [787, 326] width 87 height 50
click at [449, 263] on input "f." at bounding box center [448, 259] width 1 height 8
radio input "true"
click at [490, 466] on button "Next" at bounding box center [448, 470] width 162 height 40
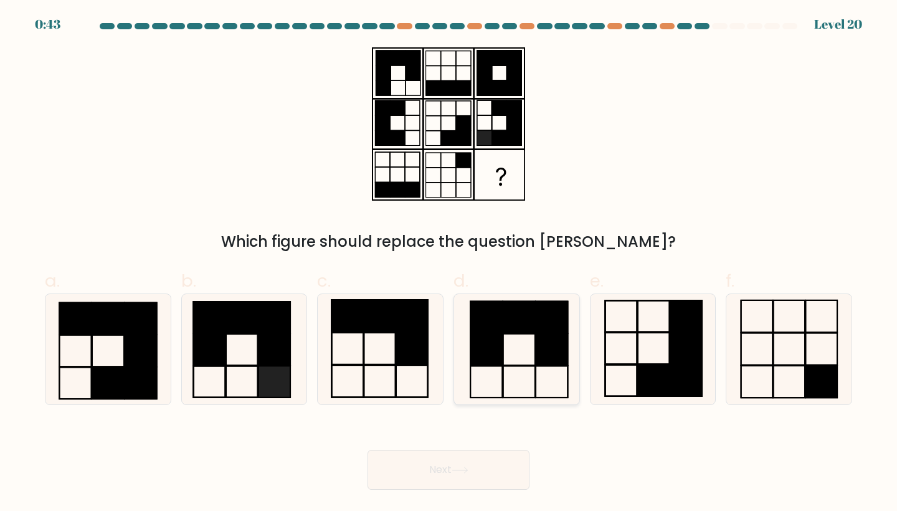
click at [485, 366] on rect at bounding box center [486, 382] width 32 height 32
click at [449, 263] on input "d." at bounding box center [448, 259] width 1 height 8
radio input "true"
click at [440, 470] on button "Next" at bounding box center [448, 470] width 162 height 40
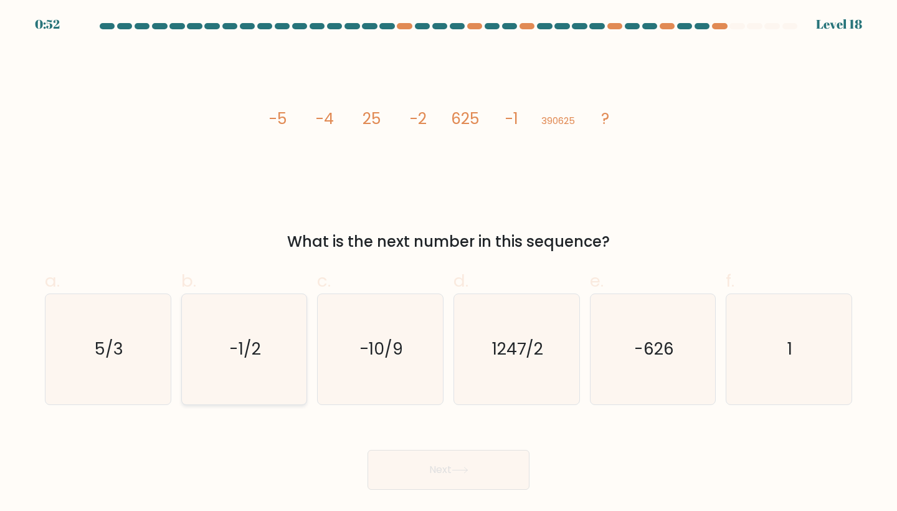
click at [272, 329] on icon "-1/2" at bounding box center [244, 349] width 110 height 110
click at [448, 263] on input "b. -1/2" at bounding box center [448, 259] width 1 height 8
radio input "true"
click at [411, 455] on button "Next" at bounding box center [448, 470] width 162 height 40
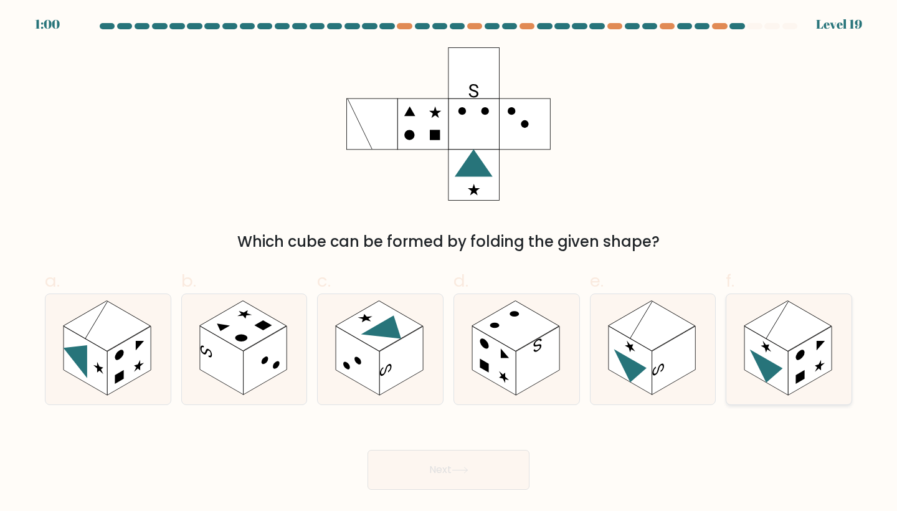
click at [757, 341] on rect at bounding box center [766, 360] width 44 height 68
click at [449, 263] on input "f." at bounding box center [448, 259] width 1 height 8
radio input "true"
click at [483, 459] on button "Next" at bounding box center [448, 470] width 162 height 40
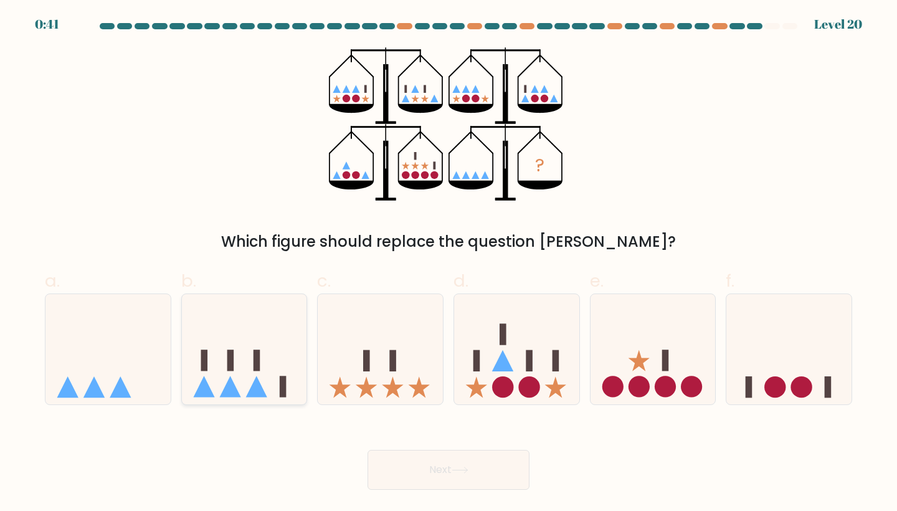
click at [257, 377] on icon at bounding box center [244, 348] width 125 height 103
click at [448, 263] on input "b." at bounding box center [448, 259] width 1 height 8
radio input "true"
click at [521, 375] on icon at bounding box center [516, 348] width 125 height 103
click at [449, 263] on input "d." at bounding box center [448, 259] width 1 height 8
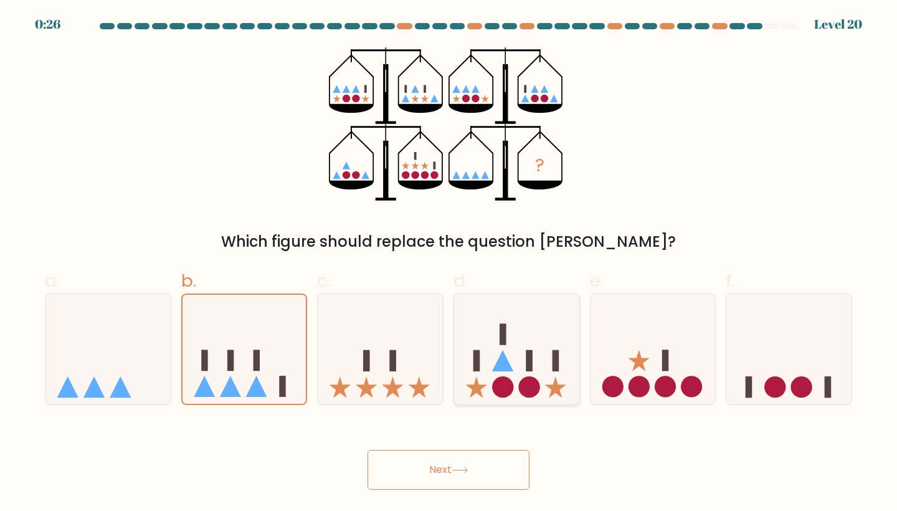
radio input "true"
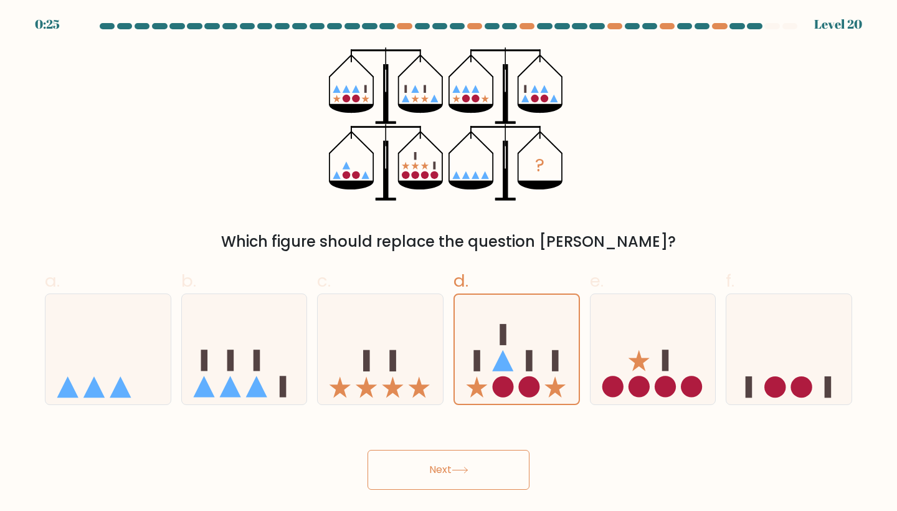
click at [474, 474] on button "Next" at bounding box center [448, 470] width 162 height 40
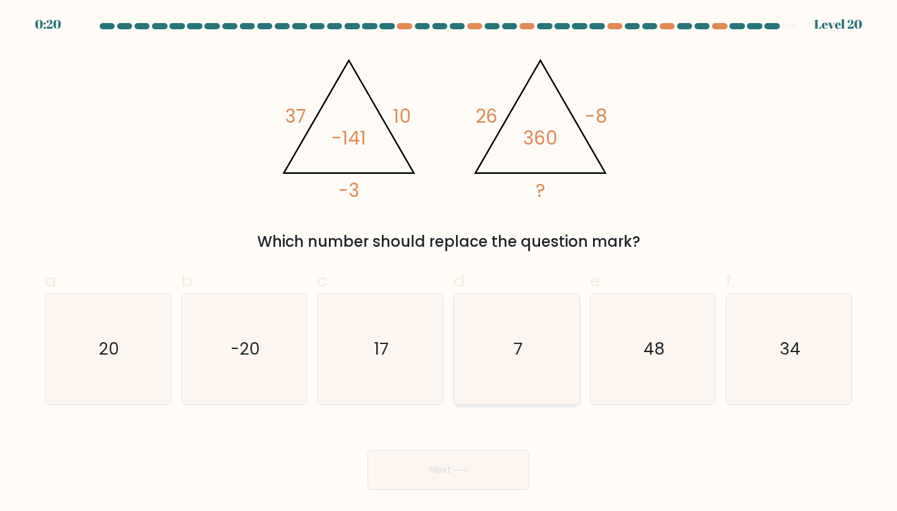
click at [461, 336] on icon "7" at bounding box center [516, 349] width 110 height 110
click at [449, 263] on input "d. 7" at bounding box center [448, 259] width 1 height 8
radio input "true"
click at [470, 473] on button "Next" at bounding box center [448, 470] width 162 height 40
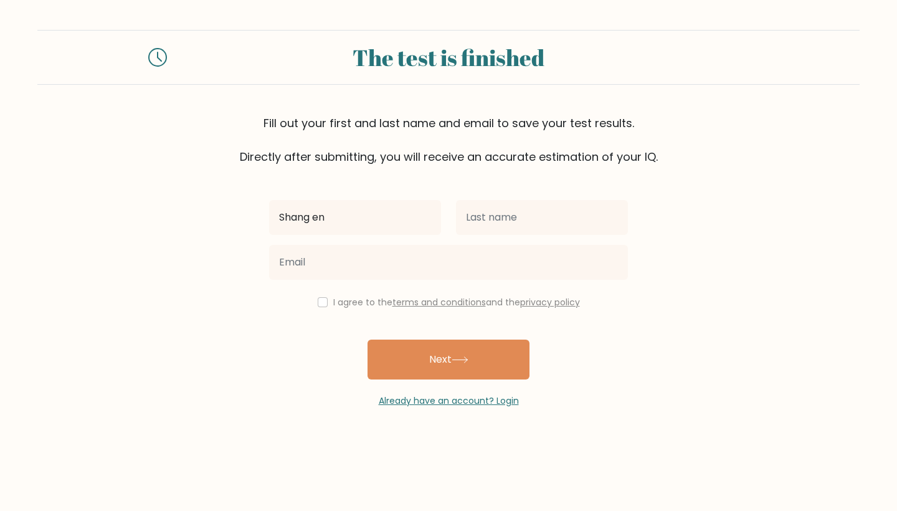
type input "Shang en"
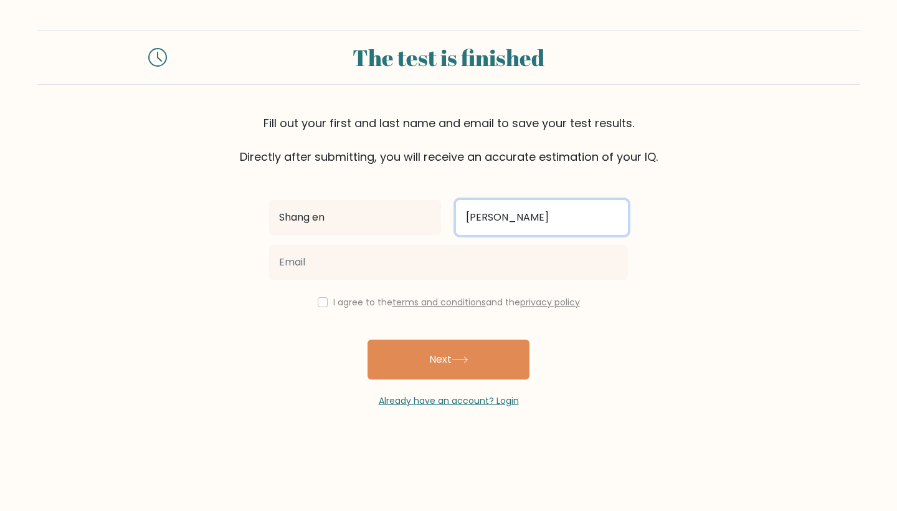
type input "[PERSON_NAME]"
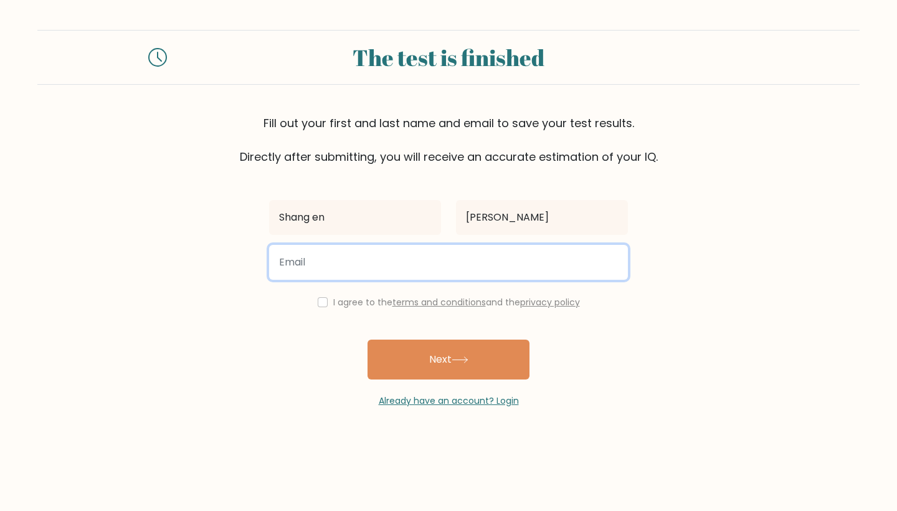
type input "species_grained.9n@icloud.com"
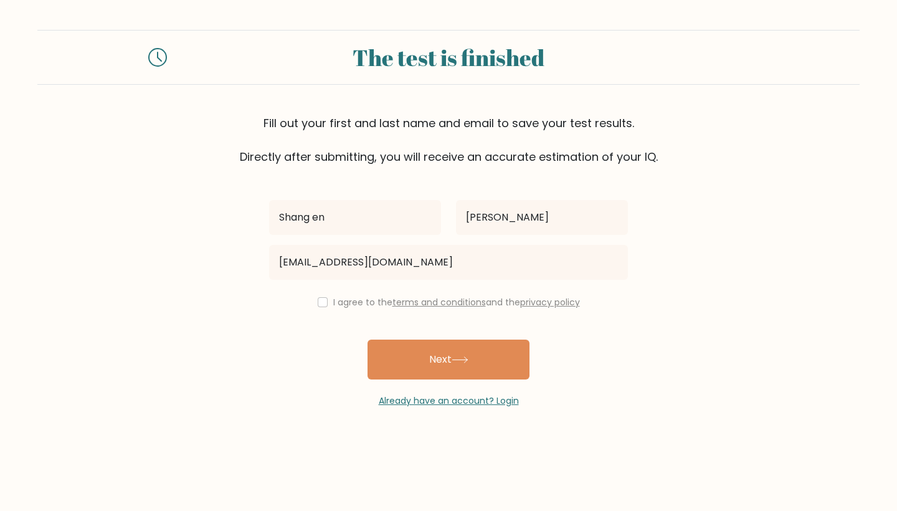
click at [320, 301] on input "checkbox" at bounding box center [323, 302] width 10 height 10
checkbox input "true"
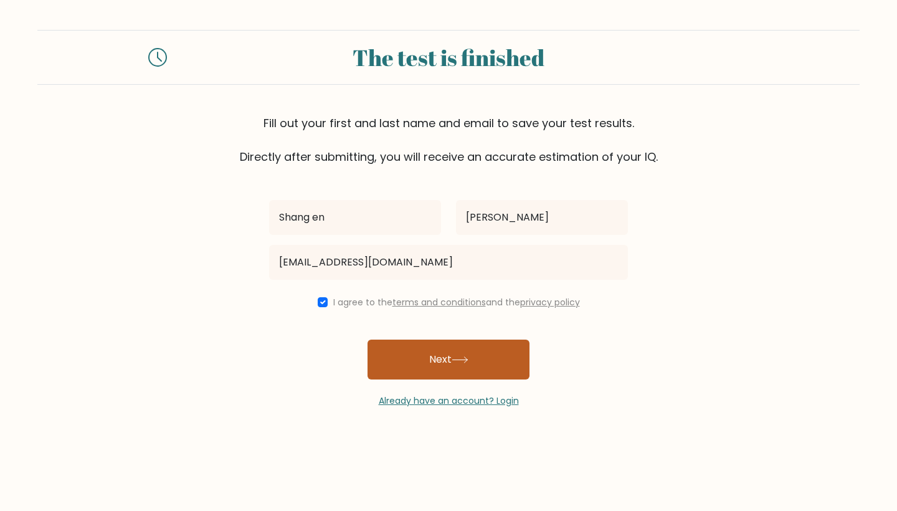
click at [430, 377] on button "Next" at bounding box center [448, 359] width 162 height 40
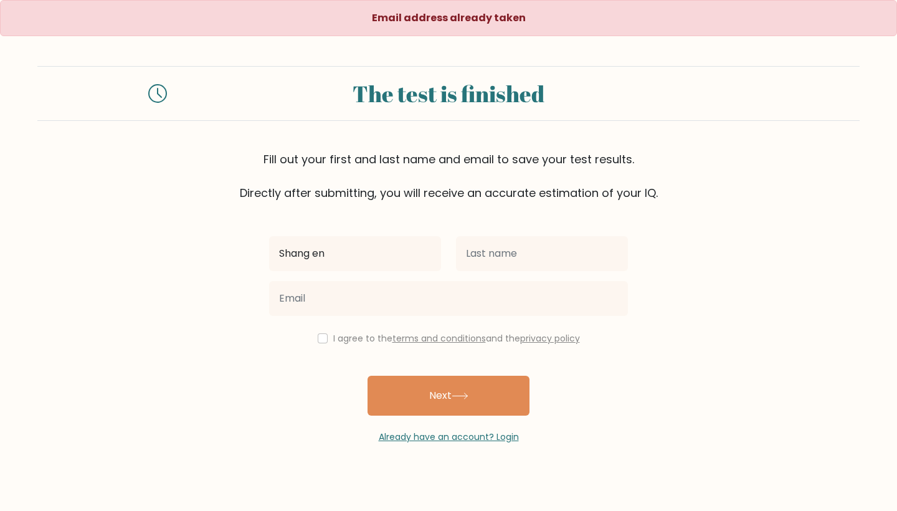
type input "Shang en"
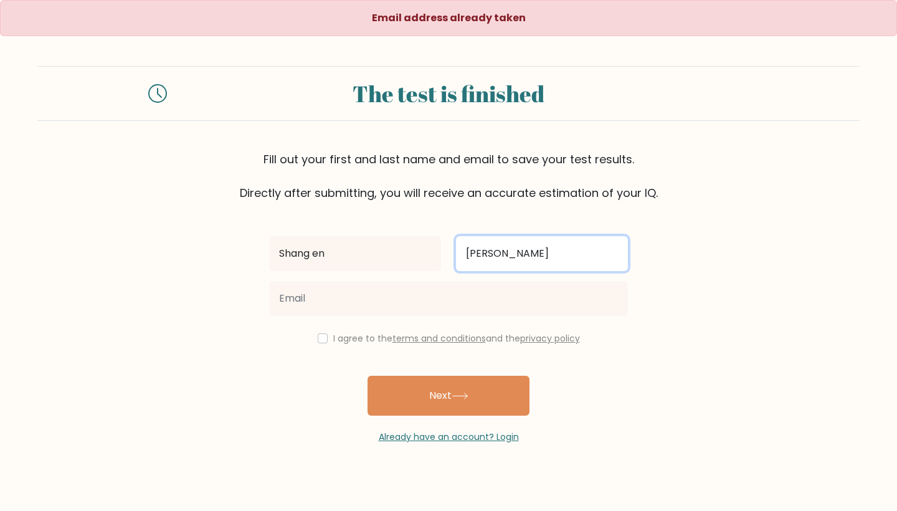
type input "[PERSON_NAME]"
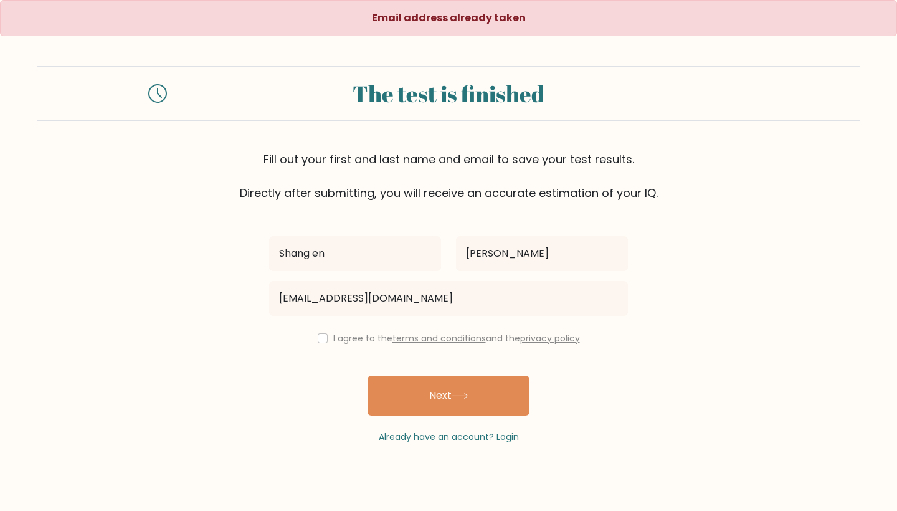
click at [325, 300] on input "species_grained.9n@icloud.com" at bounding box center [448, 298] width 359 height 35
type input "species_123grained.9n@icloud.com"
click at [315, 334] on div "I agree to the terms and conditions and the privacy policy" at bounding box center [449, 338] width 374 height 15
click at [319, 340] on input "checkbox" at bounding box center [323, 338] width 10 height 10
checkbox input "true"
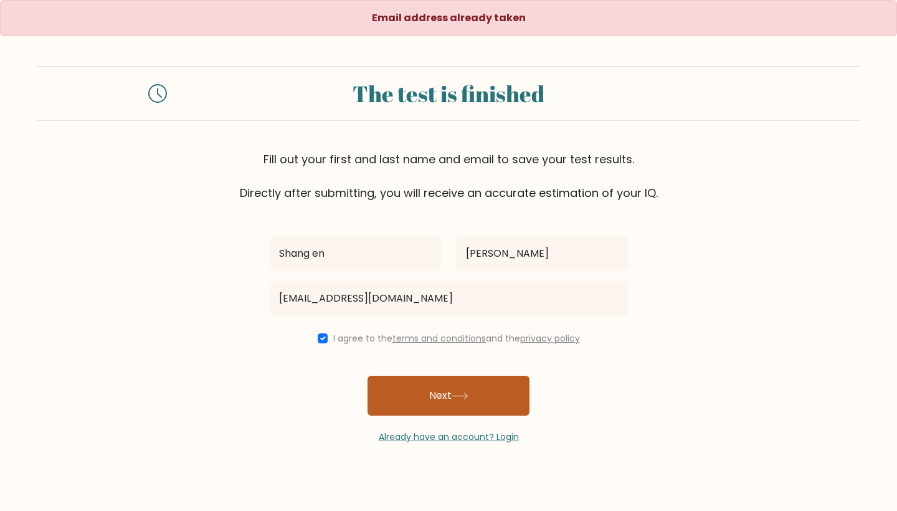
click at [387, 393] on button "Next" at bounding box center [448, 395] width 162 height 40
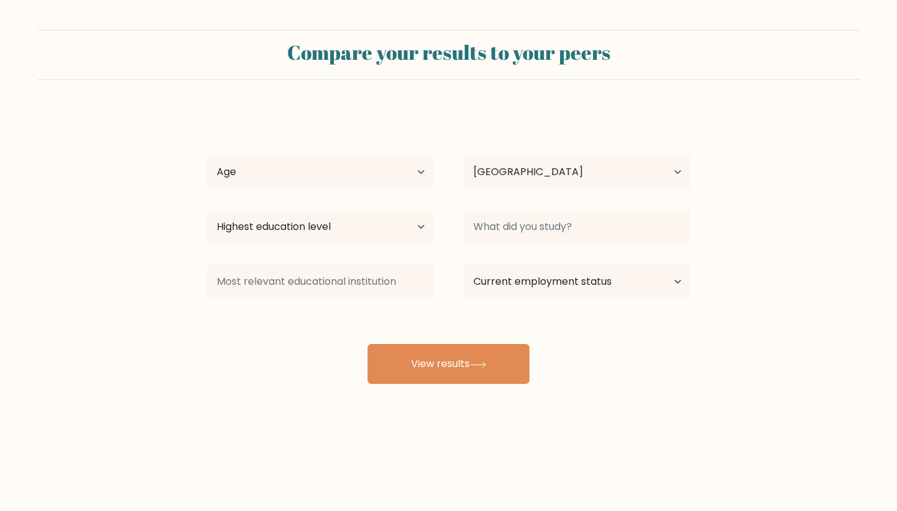
select select "TW"
select select "min_18"
select select "upper_secondary"
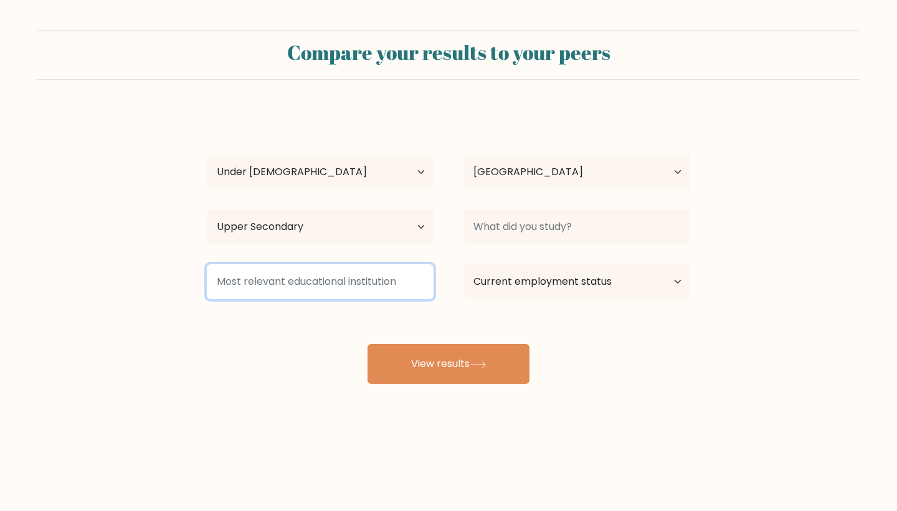
click at [348, 280] on input at bounding box center [320, 281] width 227 height 35
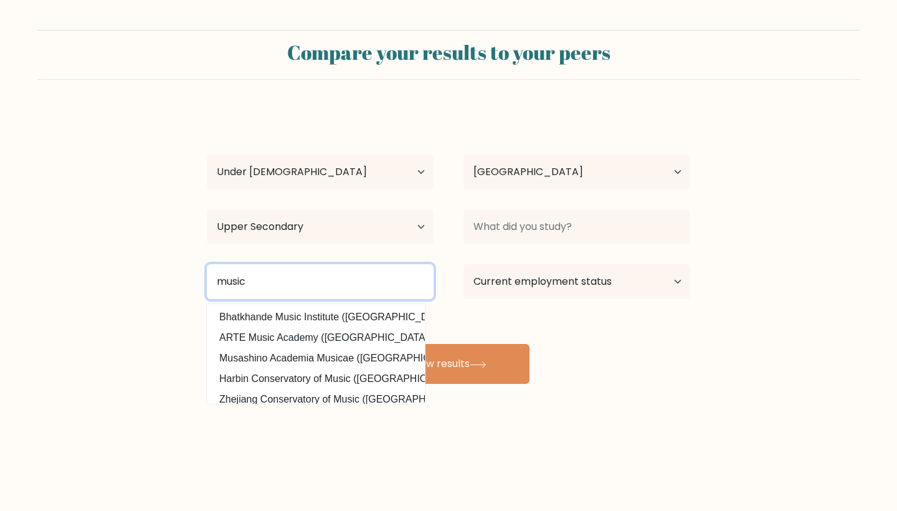
type input "music"
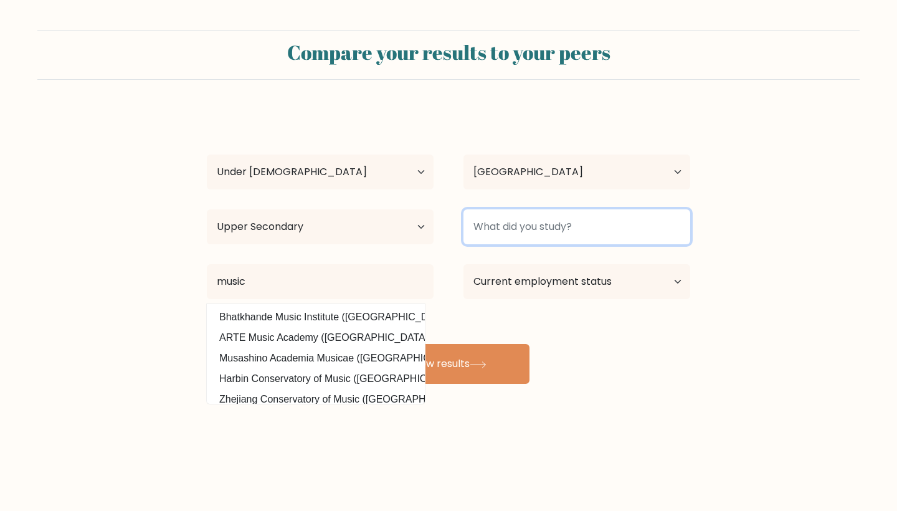
click at [524, 224] on input at bounding box center [576, 226] width 227 height 35
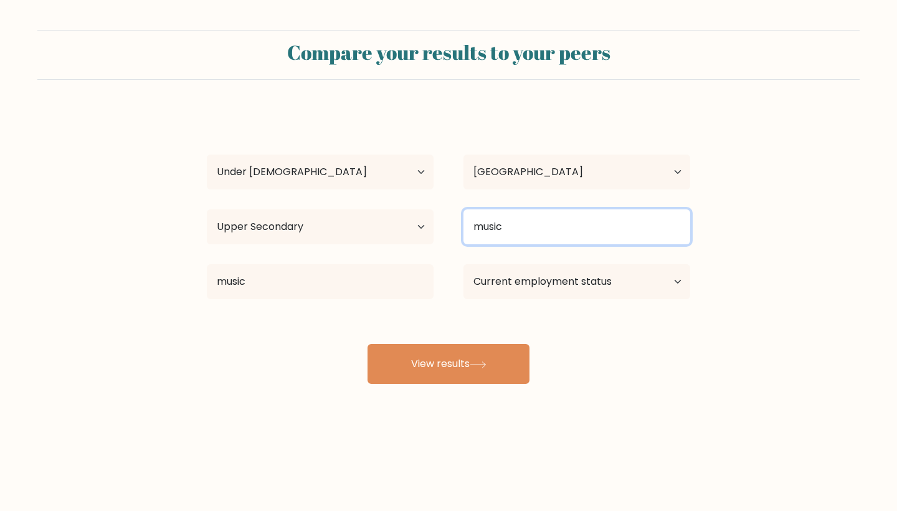
type input "music"
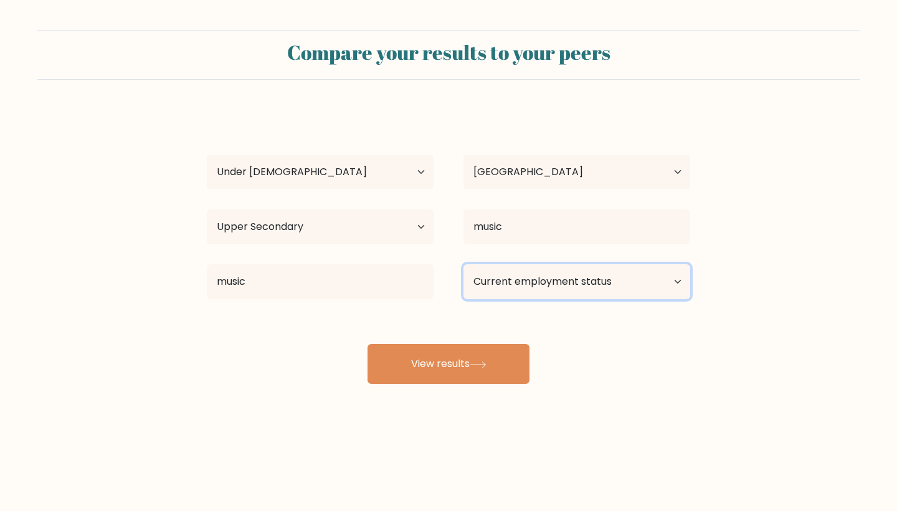
select select "student"
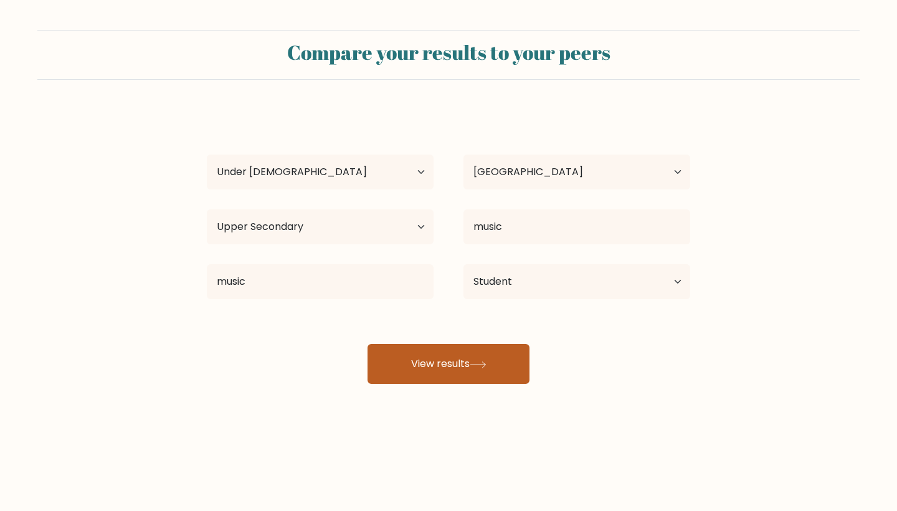
click at [486, 366] on icon at bounding box center [478, 364] width 17 height 7
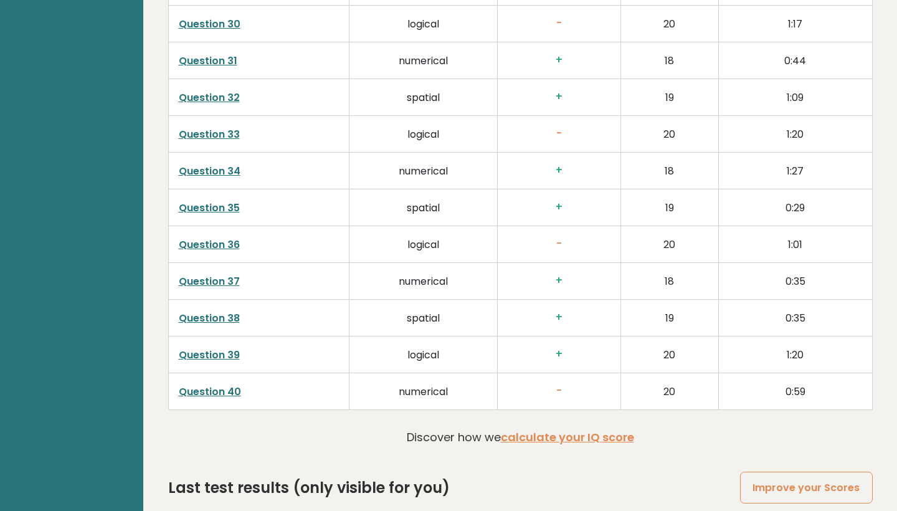
scroll to position [3057, 0]
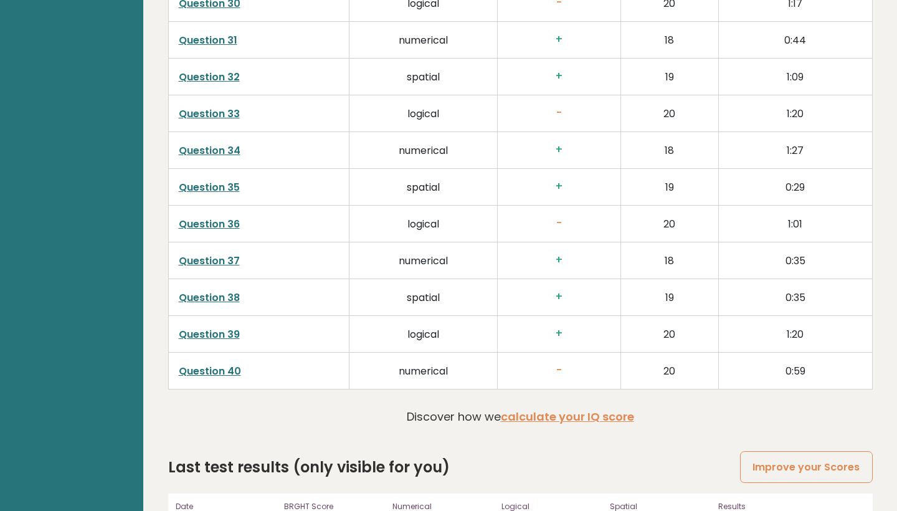
click at [220, 372] on link "Question 40" at bounding box center [210, 371] width 62 height 14
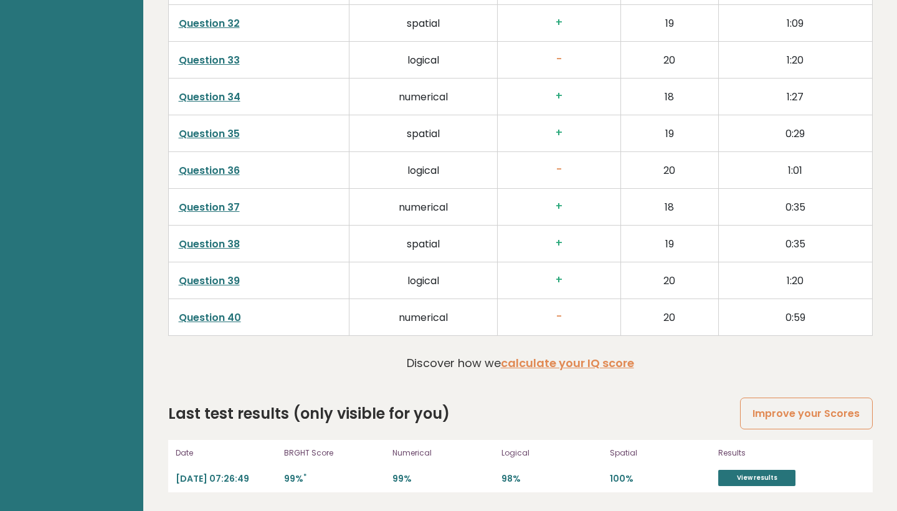
scroll to position [3110, 0]
click at [745, 476] on link "View results" at bounding box center [756, 478] width 77 height 16
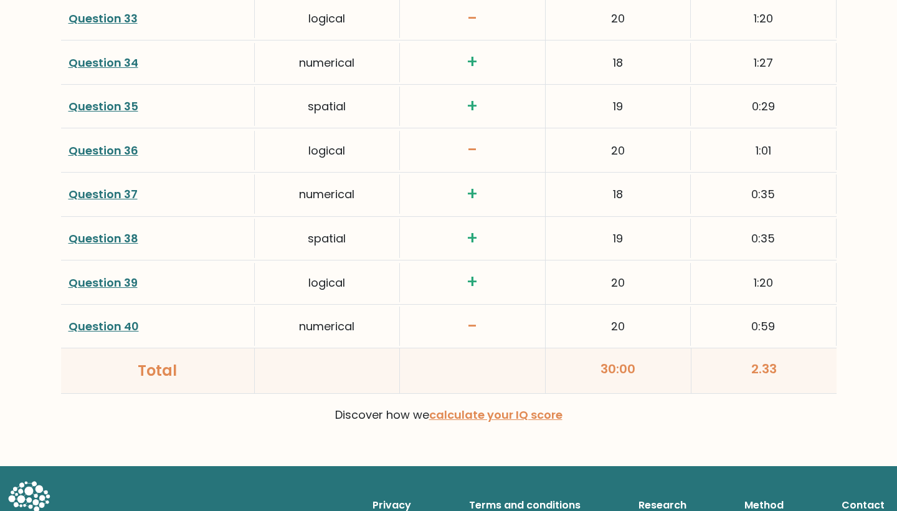
scroll to position [3202, 0]
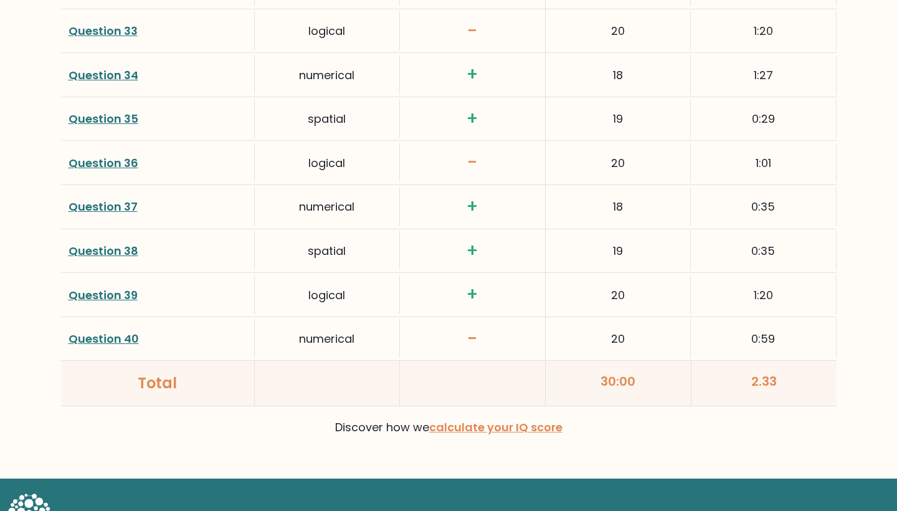
click at [131, 287] on link "Question 39" at bounding box center [102, 295] width 69 height 16
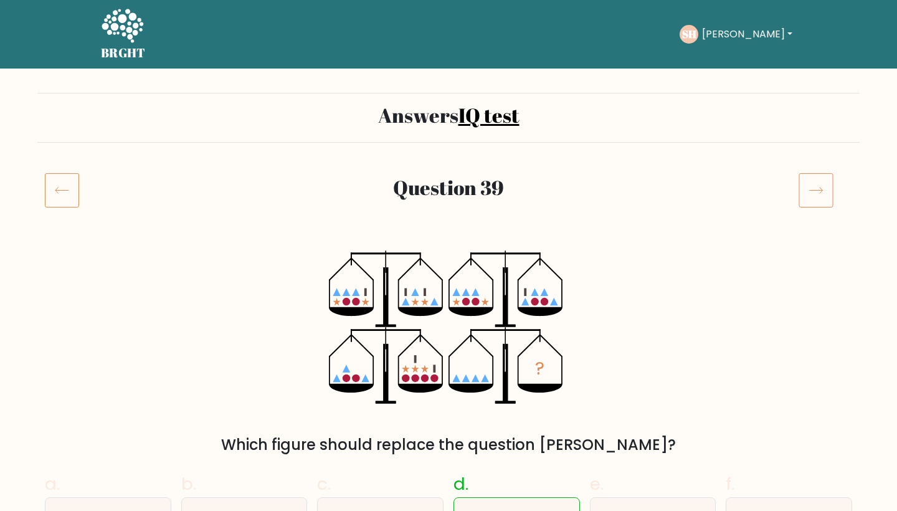
click at [69, 185] on icon at bounding box center [62, 189] width 34 height 35
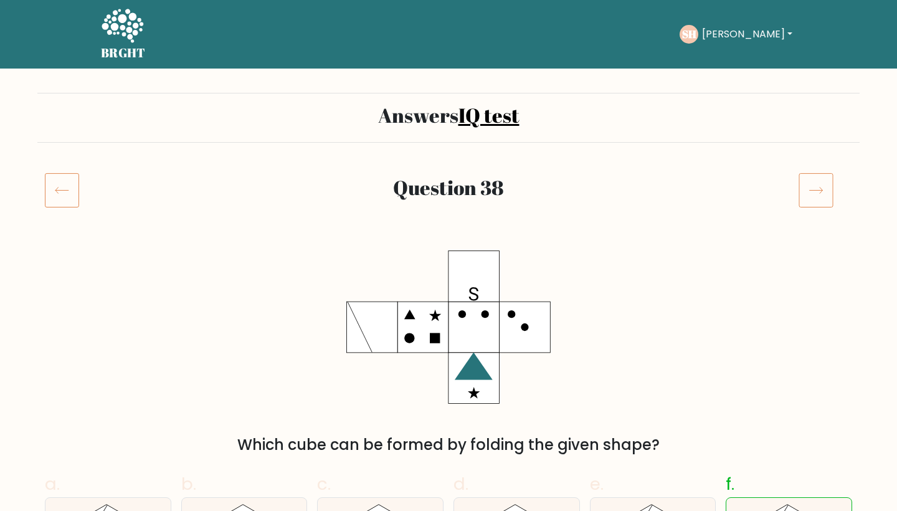
click at [56, 182] on icon at bounding box center [62, 189] width 34 height 35
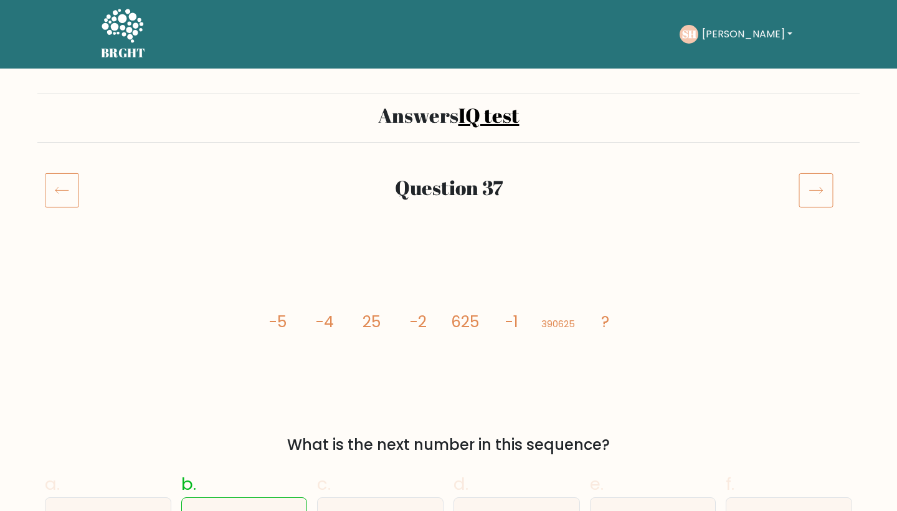
click at [78, 197] on div at bounding box center [71, 189] width 68 height 35
click at [72, 192] on icon at bounding box center [62, 189] width 34 height 35
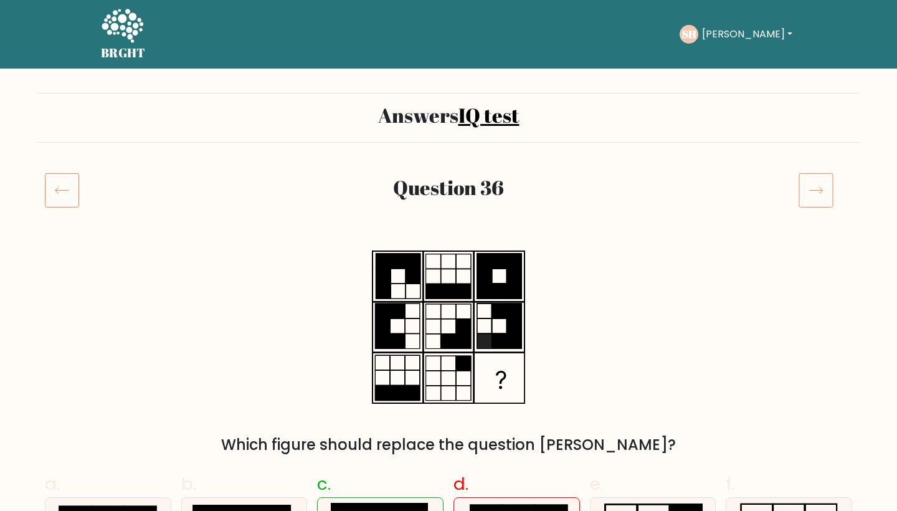
click at [59, 183] on icon at bounding box center [62, 189] width 34 height 35
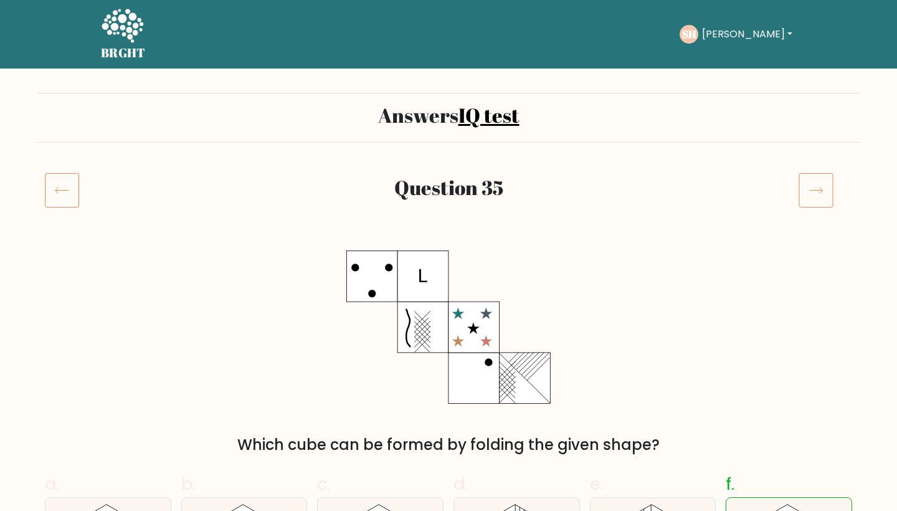
click at [53, 197] on icon at bounding box center [62, 189] width 34 height 35
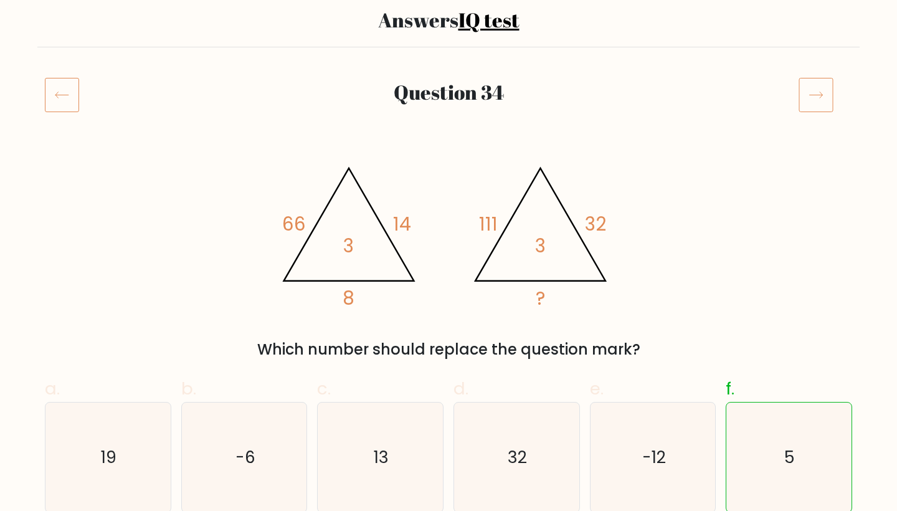
scroll to position [73, 0]
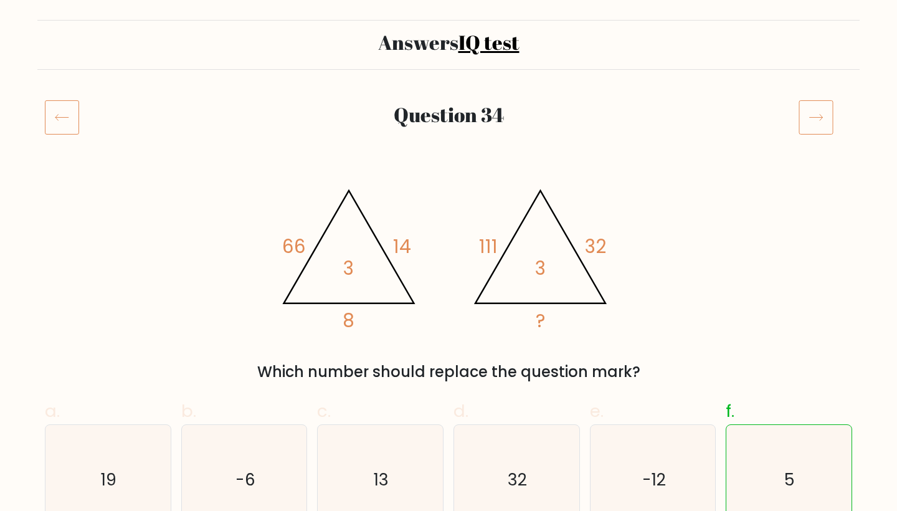
click at [67, 114] on icon at bounding box center [62, 117] width 34 height 35
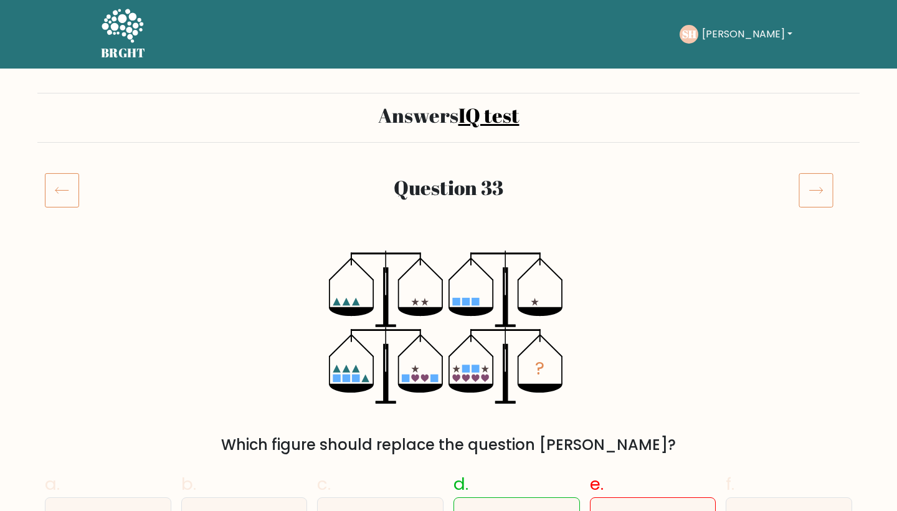
click at [64, 191] on icon at bounding box center [62, 189] width 34 height 35
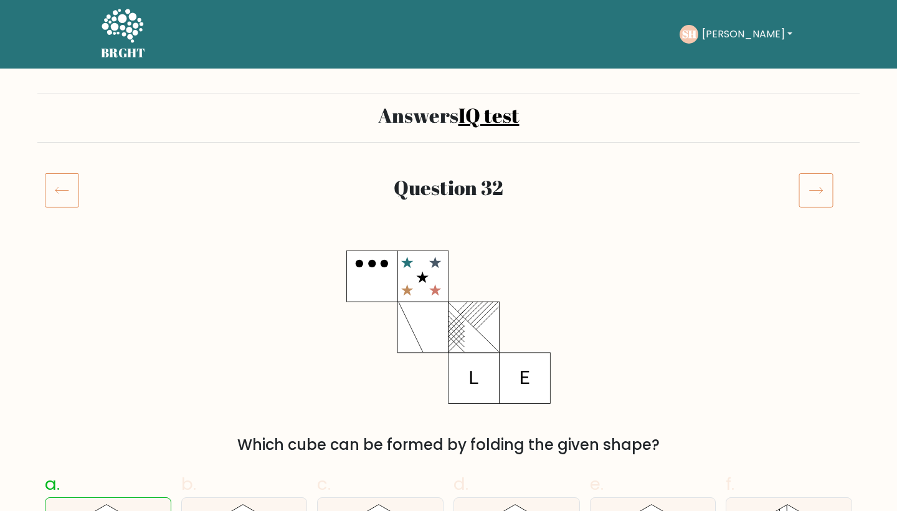
click at [64, 203] on icon at bounding box center [62, 189] width 34 height 35
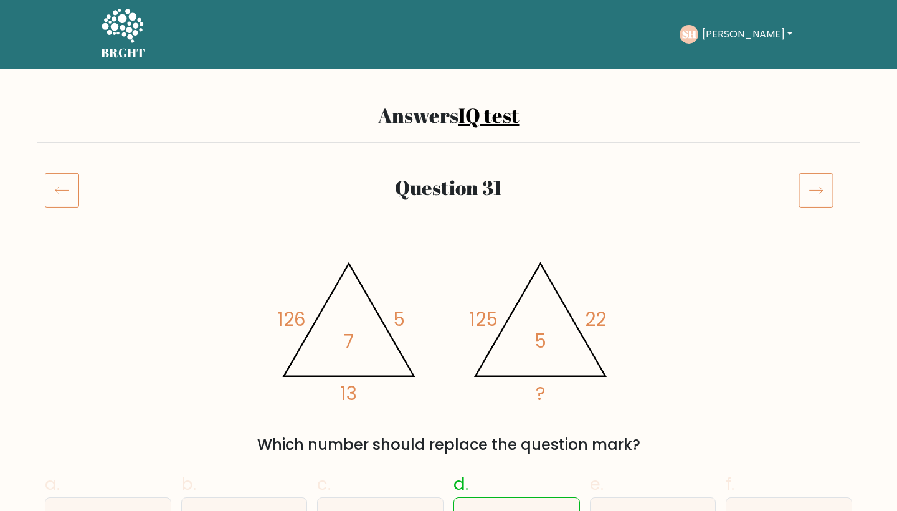
click at [69, 184] on icon at bounding box center [62, 189] width 34 height 35
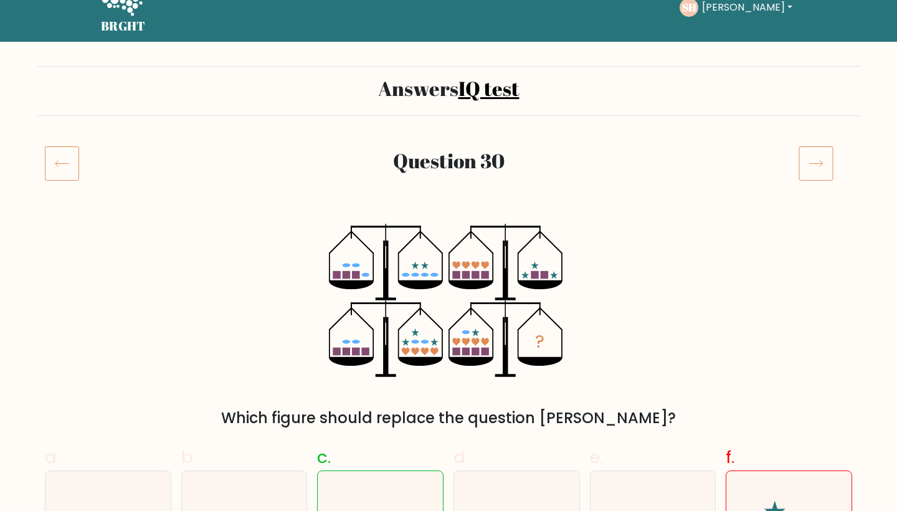
scroll to position [27, 0]
